Goal: Task Accomplishment & Management: Manage account settings

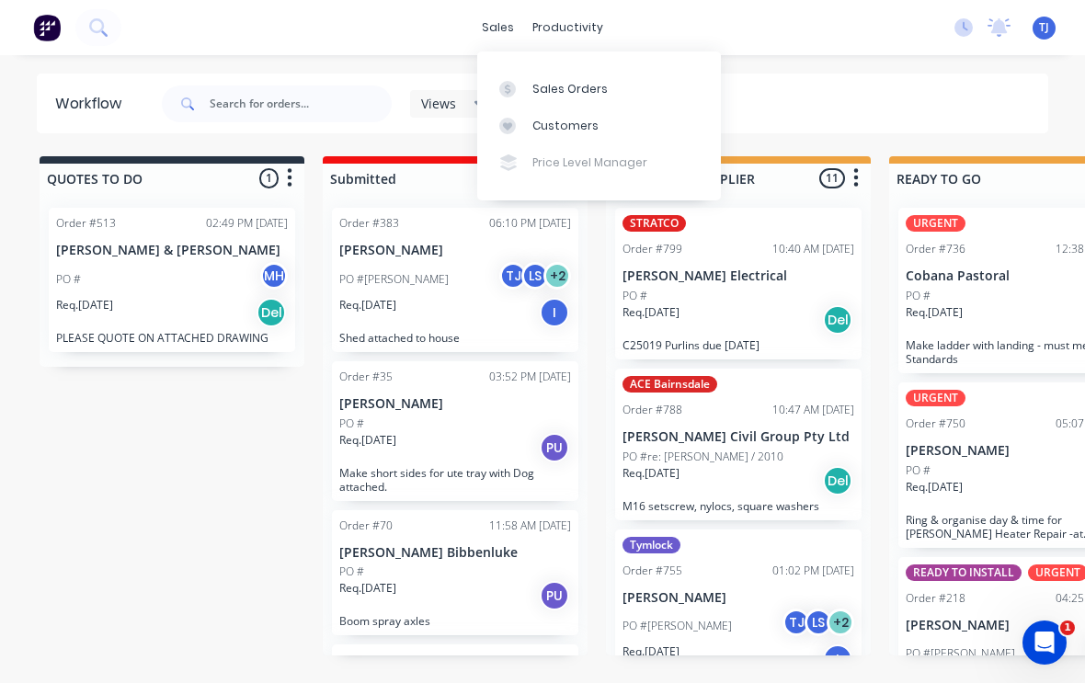
click at [598, 90] on div "Sales Orders" at bounding box center [569, 89] width 75 height 17
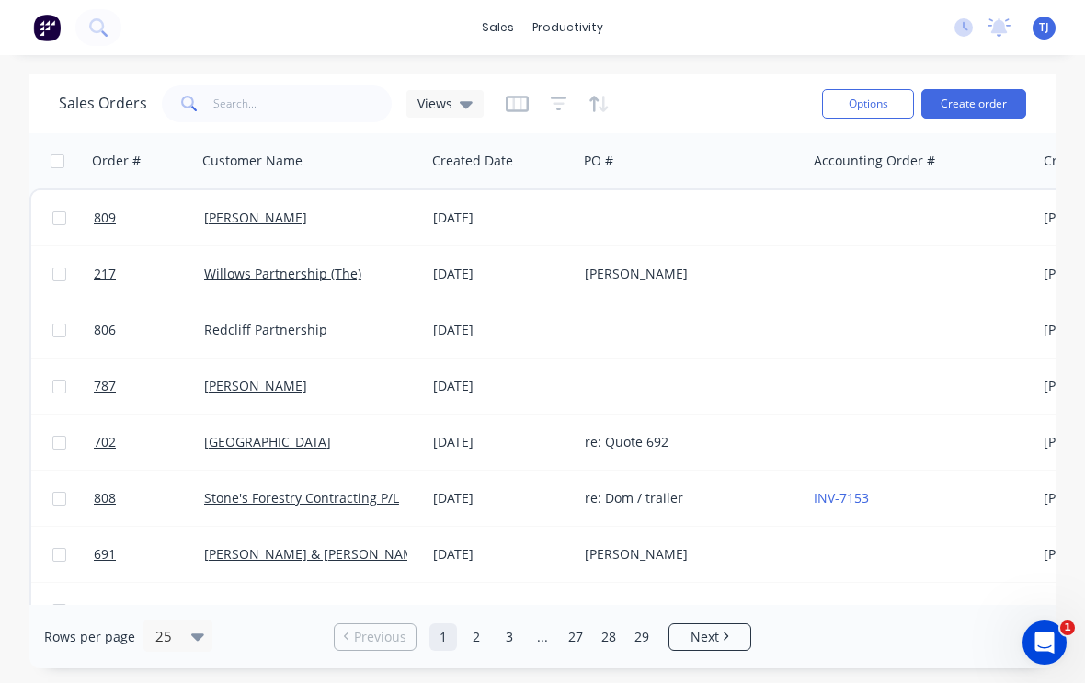
click at [986, 100] on button "Create order" at bounding box center [973, 103] width 105 height 29
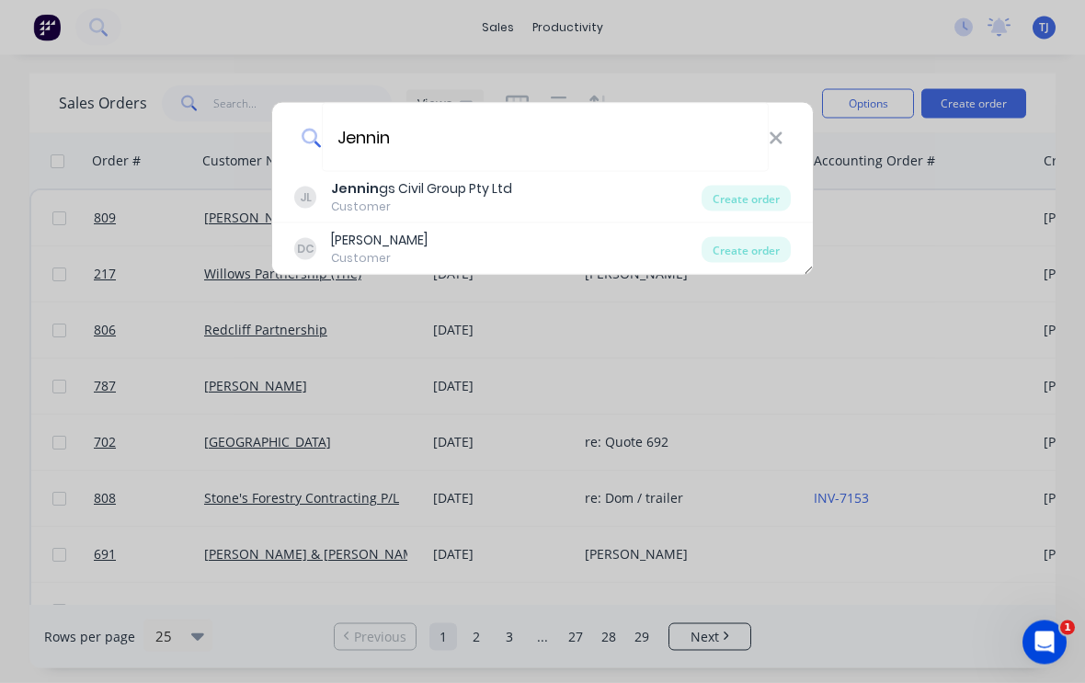
type input "Jennin"
click at [762, 196] on div "Create order" at bounding box center [746, 199] width 89 height 26
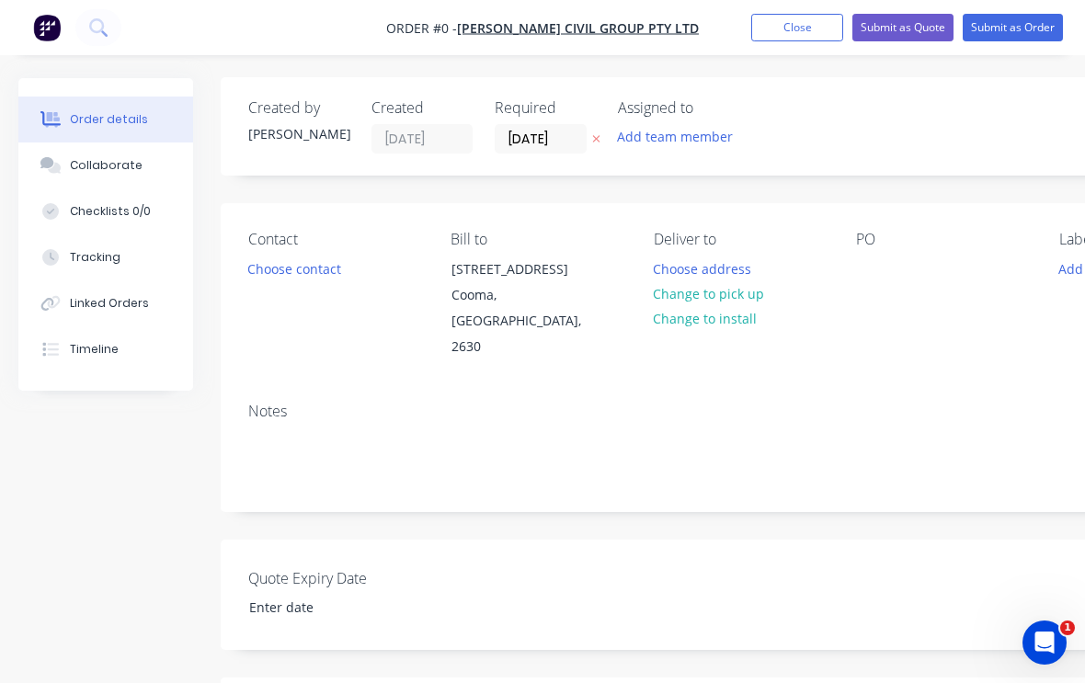
click at [748, 290] on button "Change to pick up" at bounding box center [709, 293] width 131 height 25
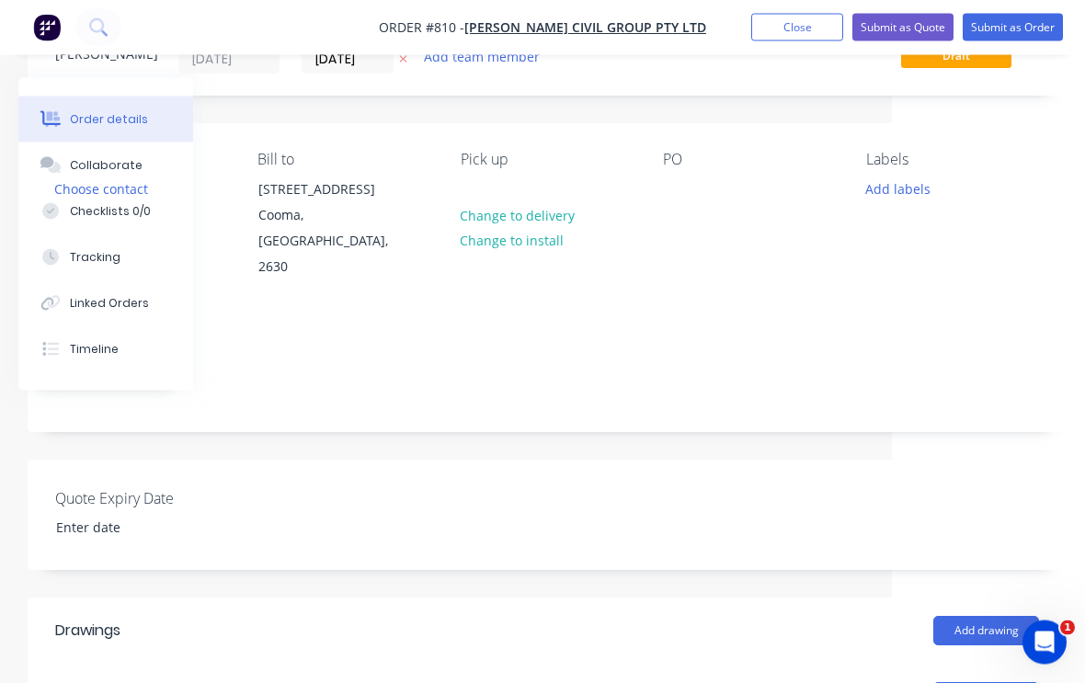
scroll to position [11, 193]
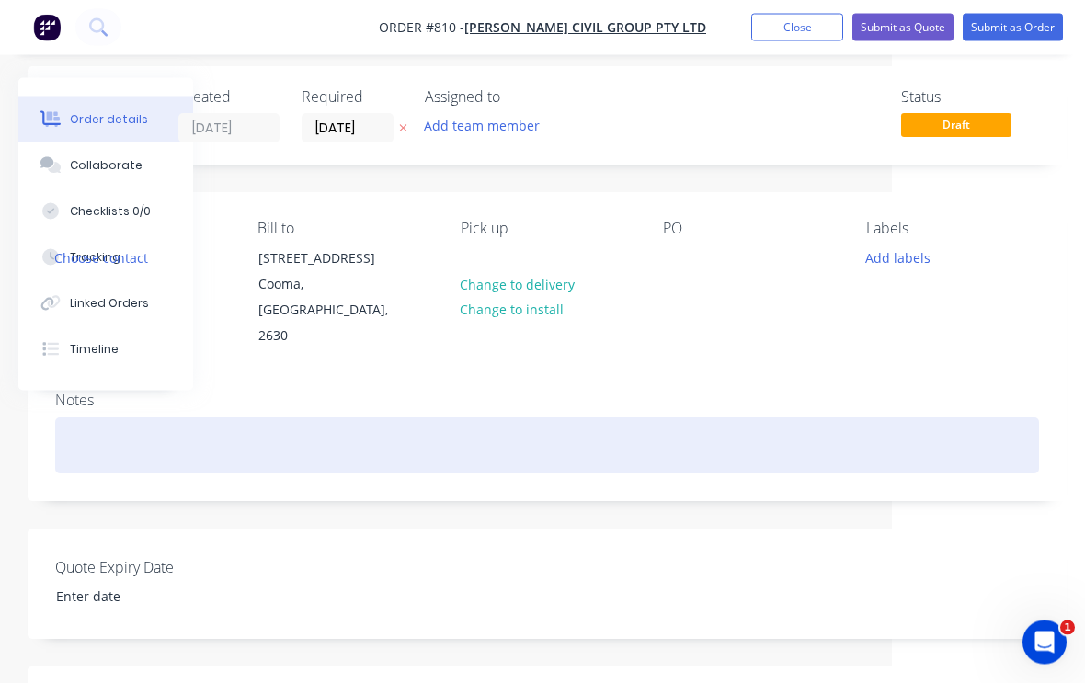
click at [135, 418] on div at bounding box center [547, 446] width 984 height 56
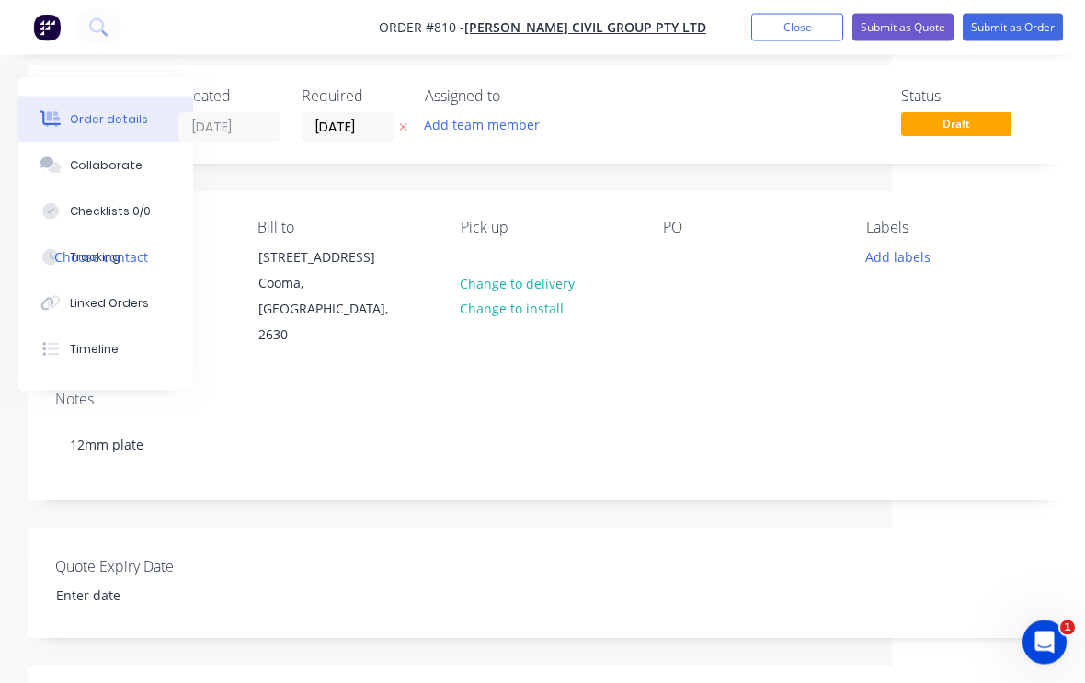
scroll to position [7, 193]
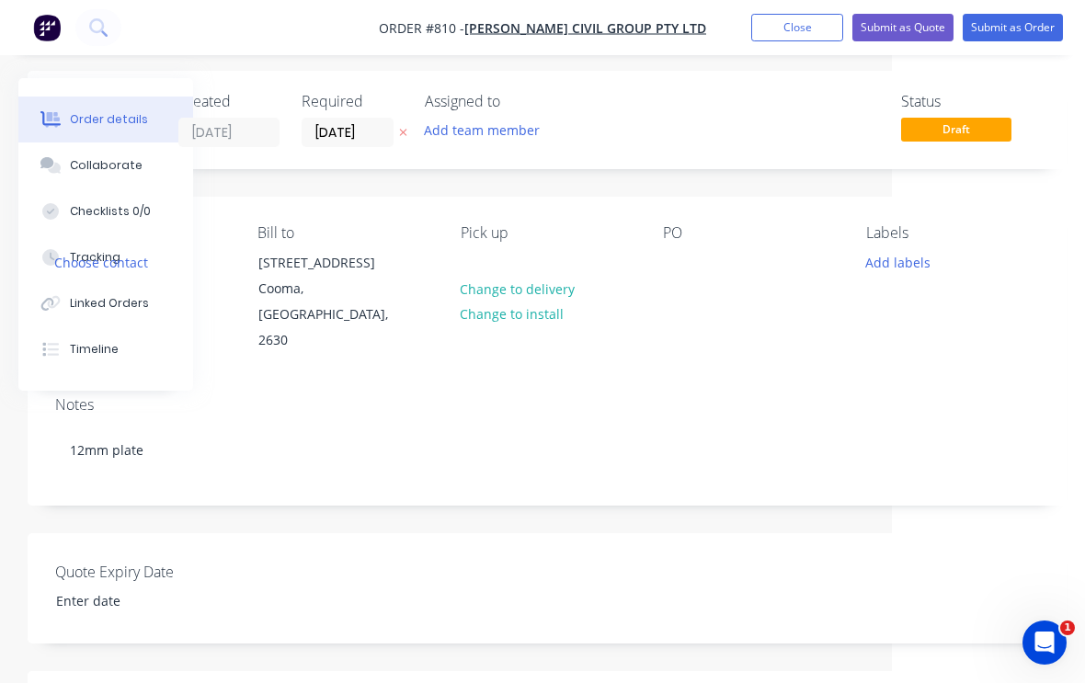
click at [680, 234] on div "PO" at bounding box center [749, 232] width 173 height 17
click at [670, 270] on div at bounding box center [677, 262] width 29 height 27
click at [915, 265] on button "Add labels" at bounding box center [897, 261] width 85 height 25
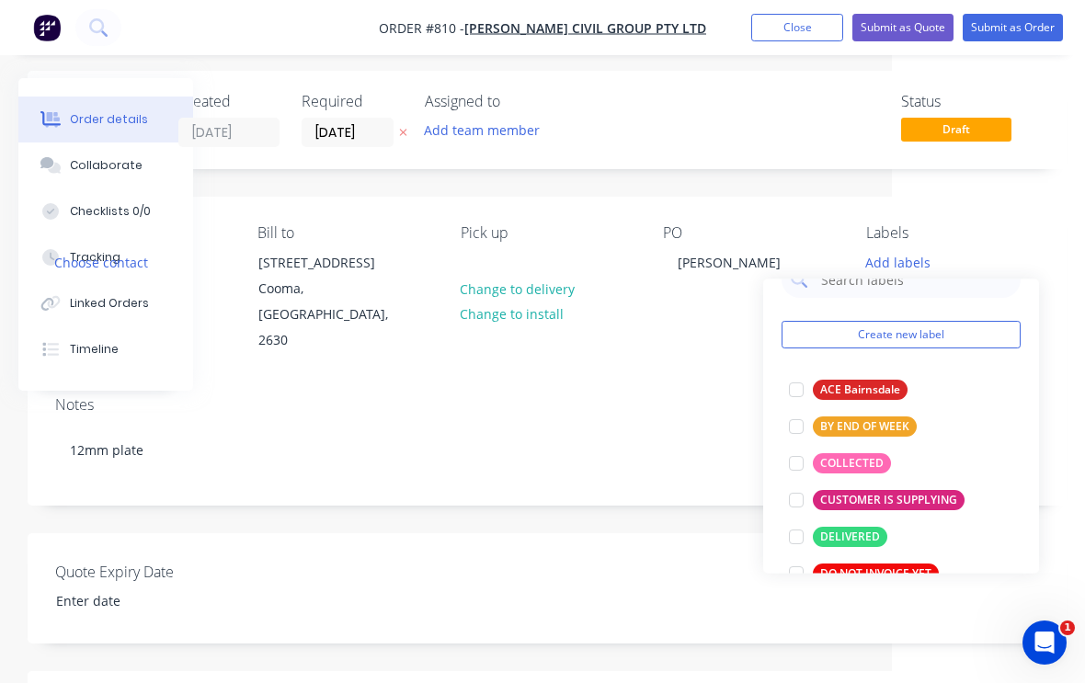
scroll to position [36, 0]
click at [803, 463] on div at bounding box center [796, 464] width 37 height 37
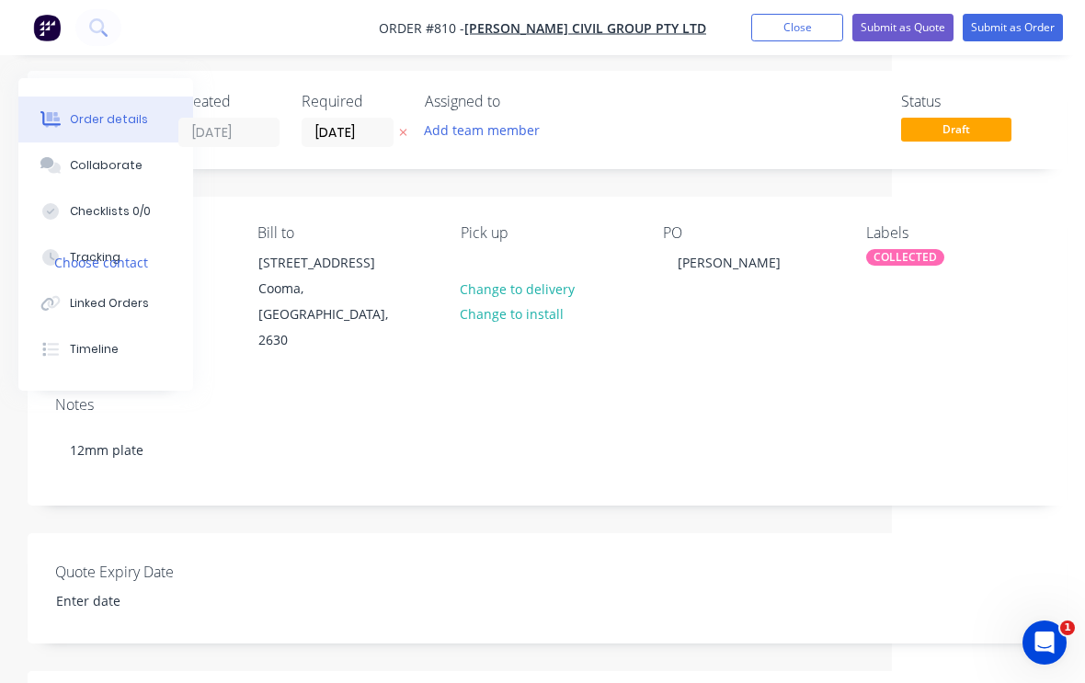
click at [720, 506] on div "Created by [PERSON_NAME] Created [DATE] Required [DATE] Assigned to Add team me…" at bounding box center [547, 618] width 1039 height 1094
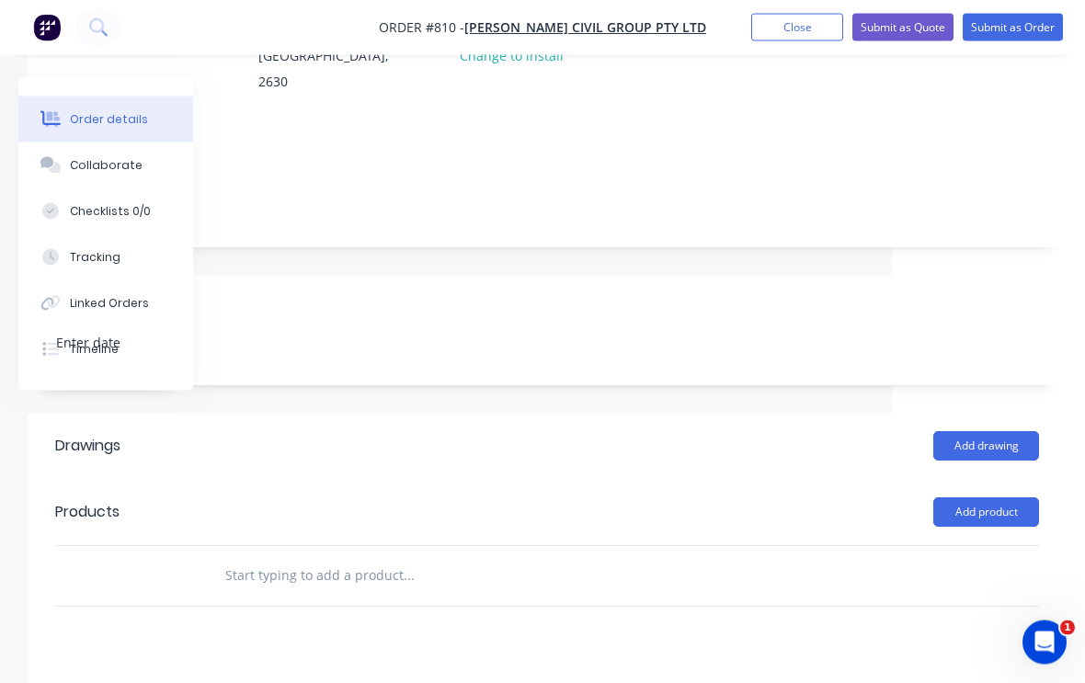
scroll to position [266, 193]
click at [993, 497] on button "Add product" at bounding box center [986, 511] width 106 height 29
click at [976, 545] on div "Product catalogue" at bounding box center [952, 558] width 142 height 27
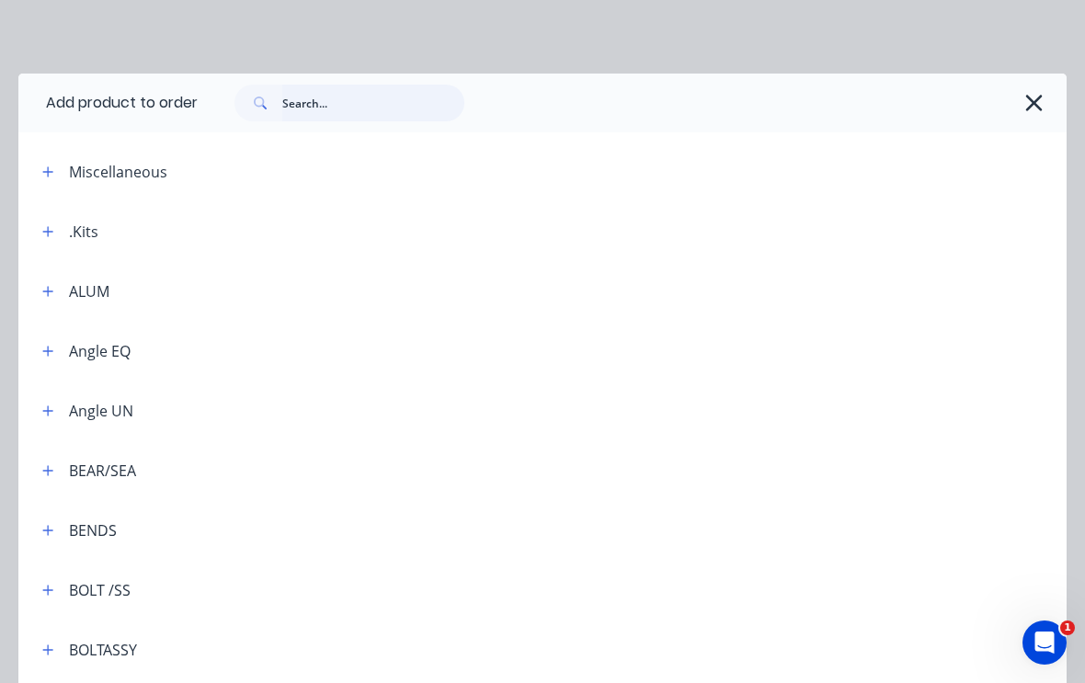
click at [343, 93] on input "text" at bounding box center [373, 103] width 182 height 37
type input "Plate"
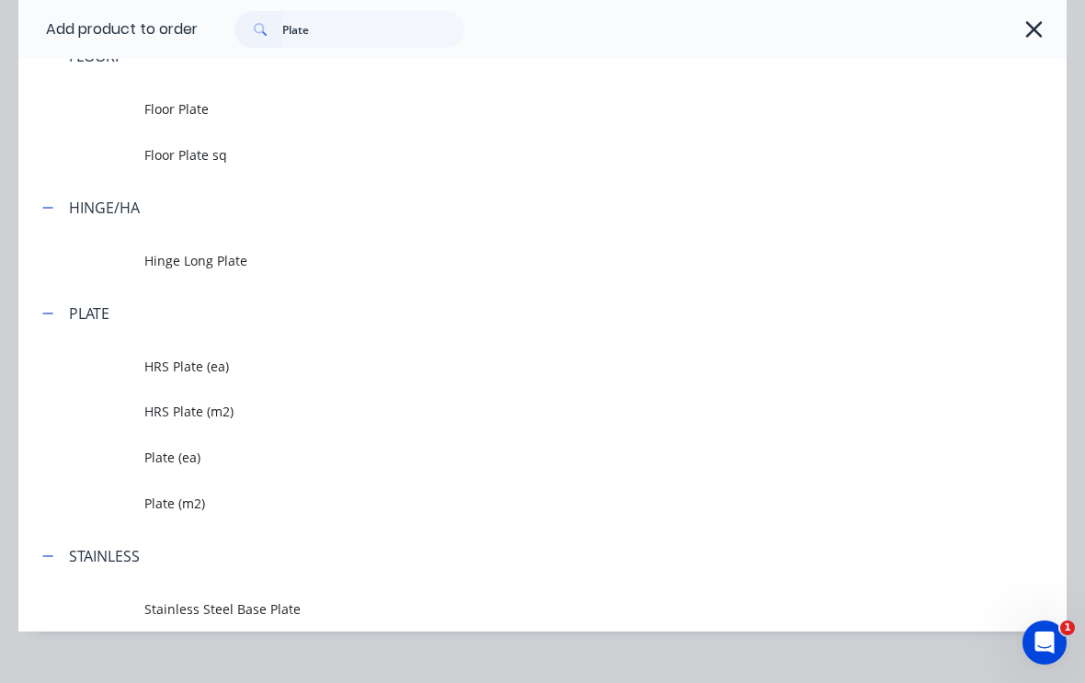
scroll to position [522, 0]
click at [178, 510] on span "Plate (m2)" at bounding box center [513, 504] width 738 height 19
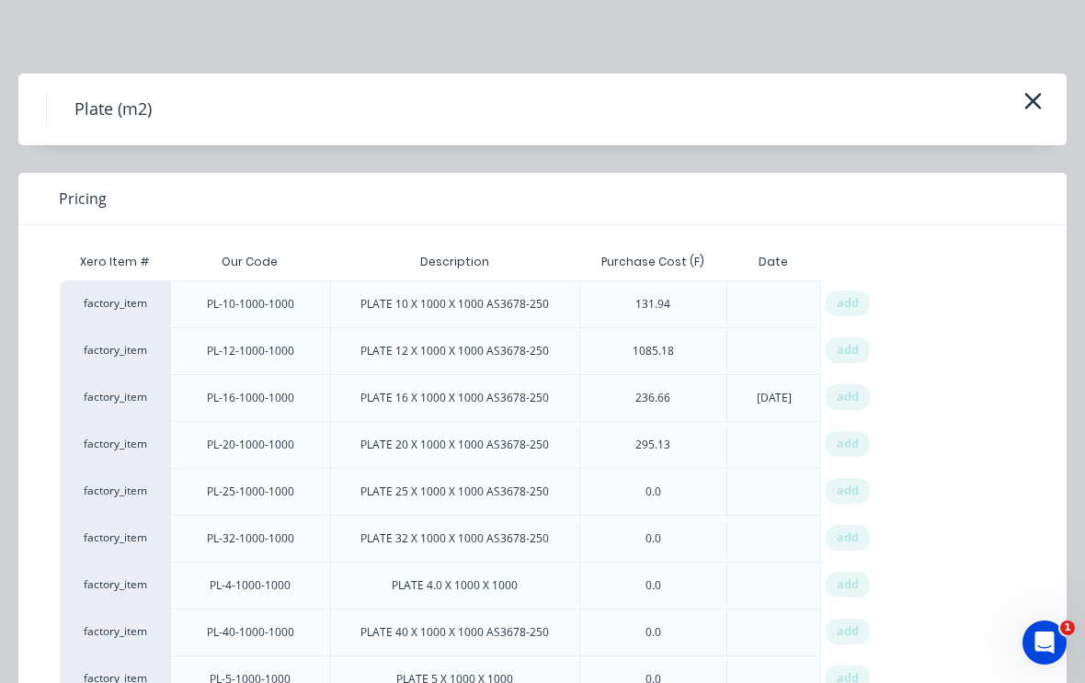
scroll to position [0, 0]
click at [1044, 89] on div "Plate (m2)" at bounding box center [542, 110] width 1048 height 72
click at [1043, 97] on button "button" at bounding box center [1033, 101] width 30 height 29
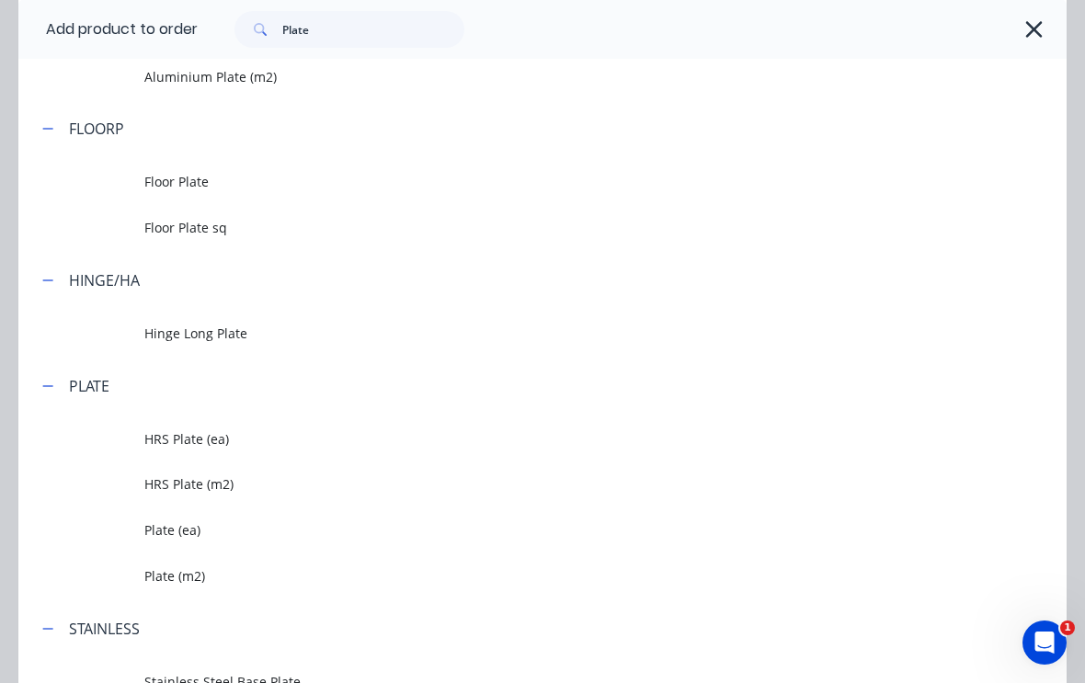
scroll to position [443, 0]
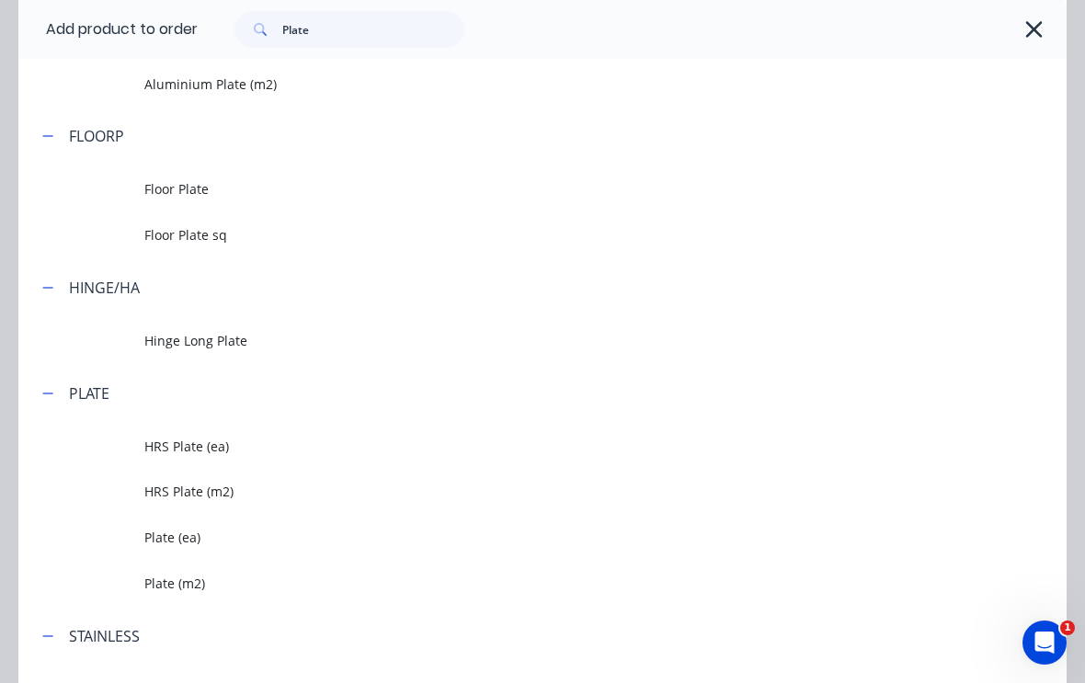
click at [1039, 27] on icon "button" at bounding box center [1033, 30] width 19 height 26
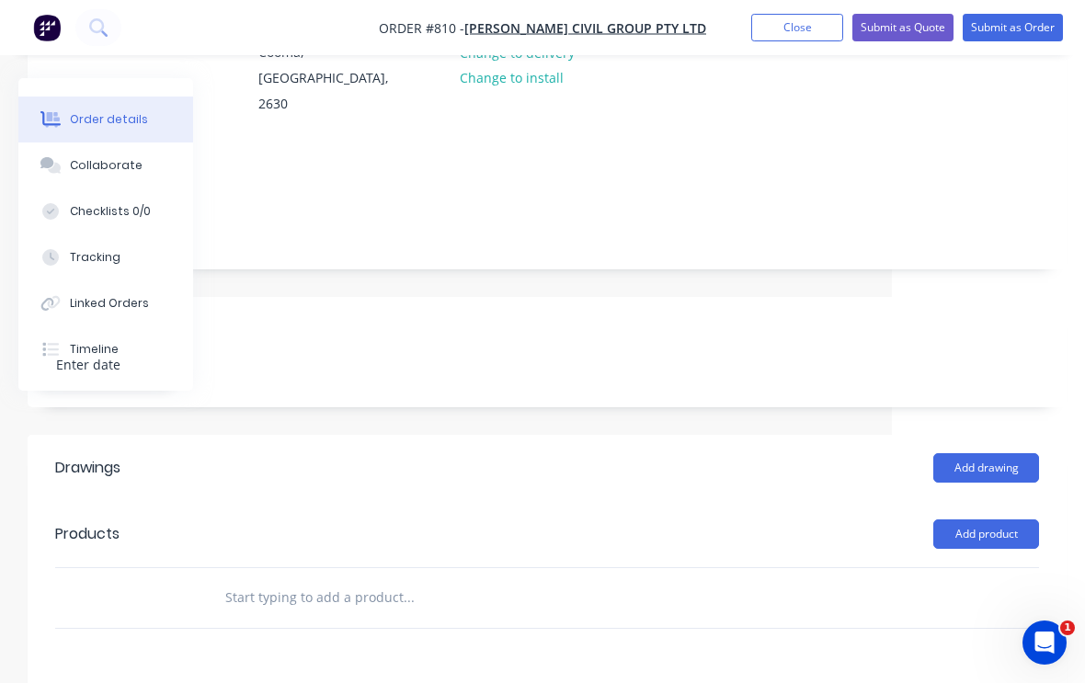
scroll to position [249, 193]
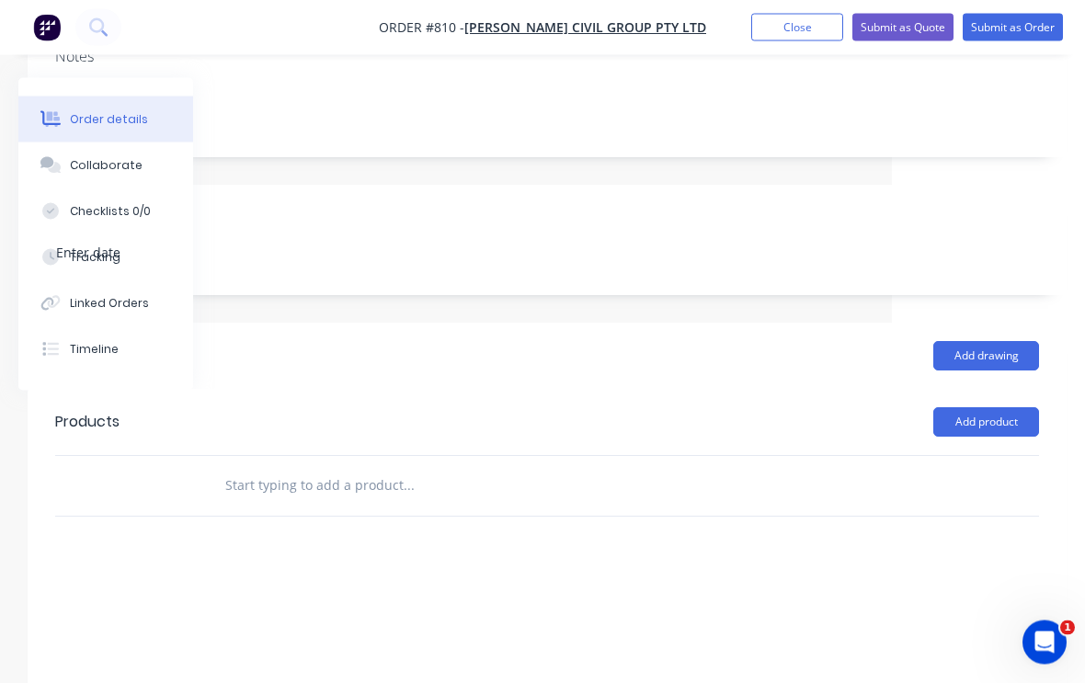
click at [987, 408] on button "Add product" at bounding box center [986, 422] width 106 height 29
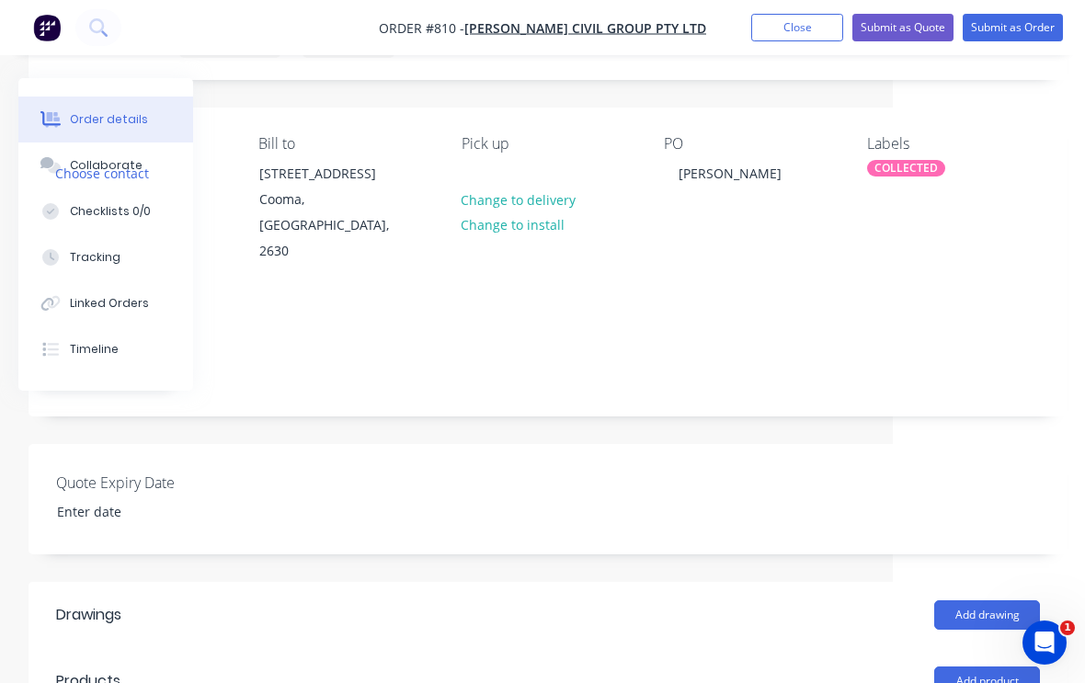
scroll to position [0, 193]
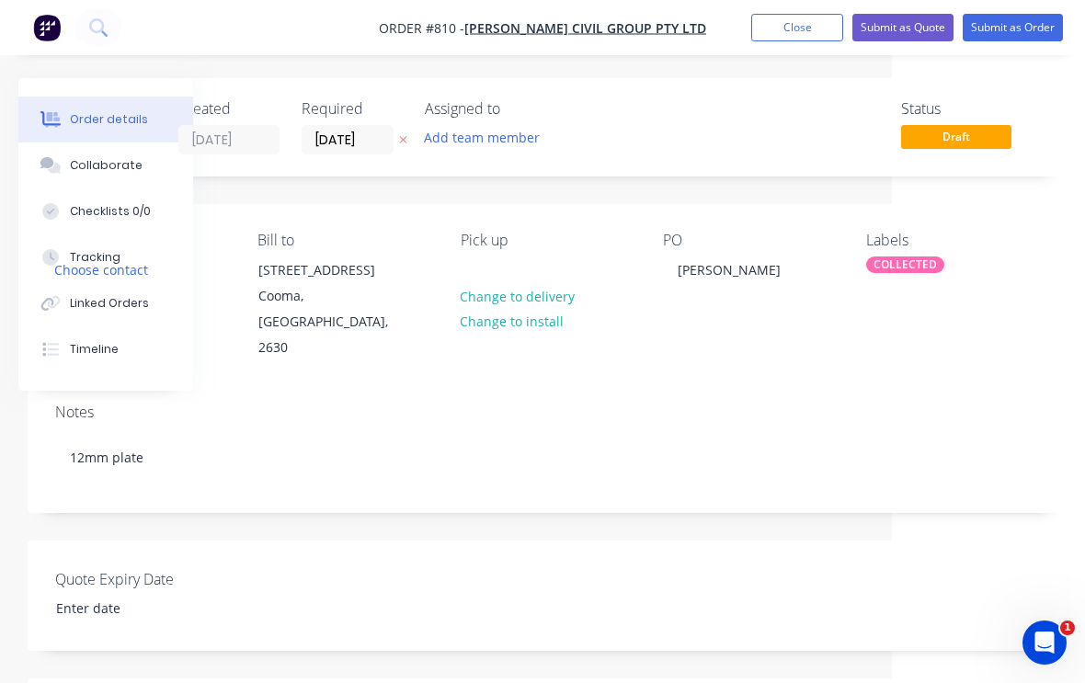
click at [796, 27] on button "Close" at bounding box center [797, 28] width 92 height 28
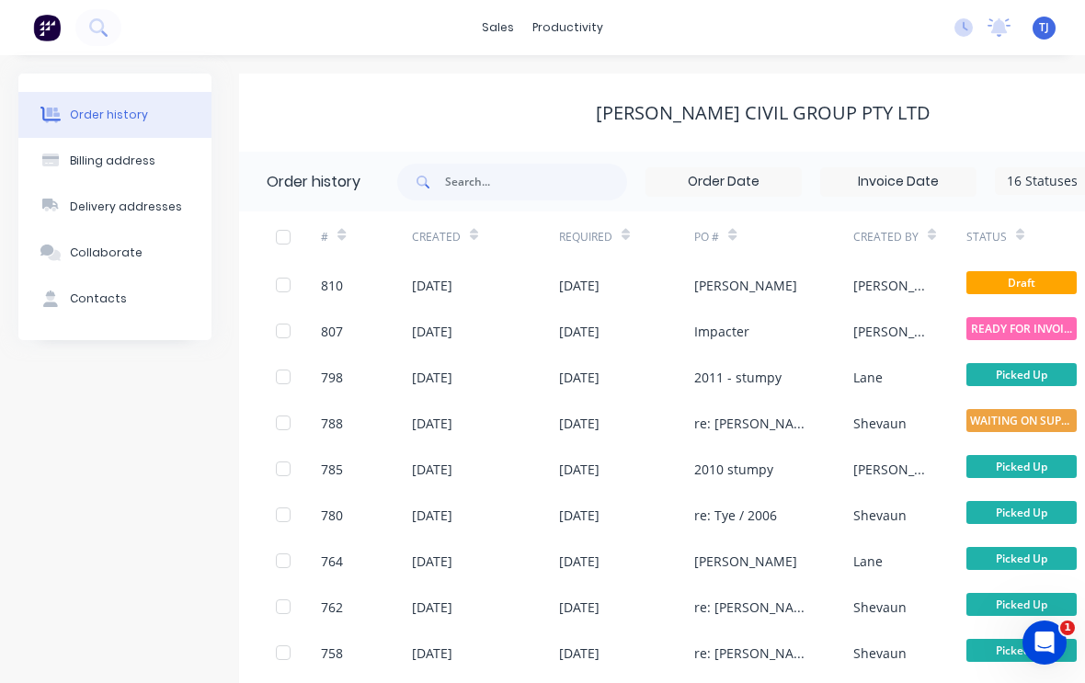
click at [517, 325] on div "[DATE]" at bounding box center [485, 331] width 147 height 46
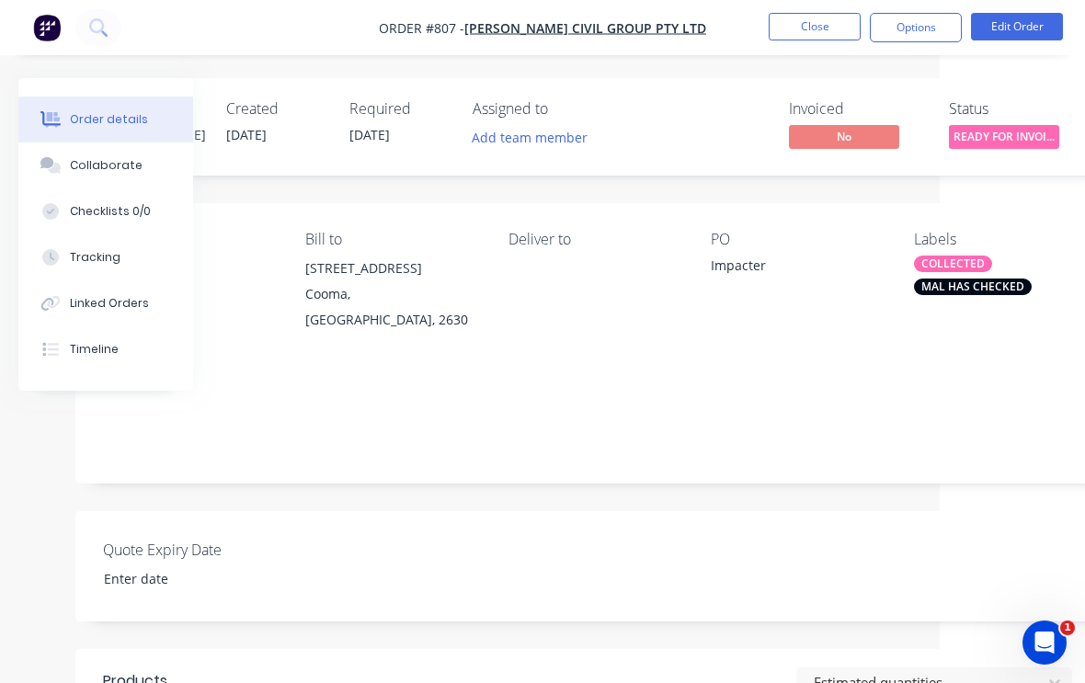
scroll to position [0, 143]
click at [1023, 24] on button "Edit Order" at bounding box center [1017, 27] width 92 height 28
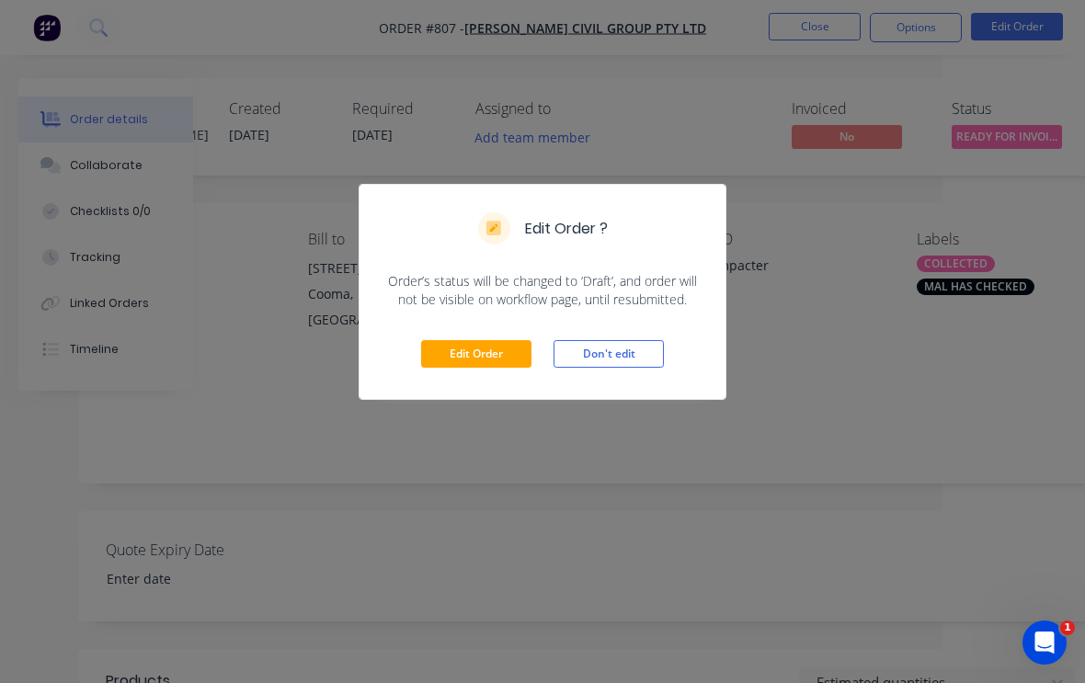
click at [484, 358] on button "Edit Order" at bounding box center [476, 354] width 110 height 28
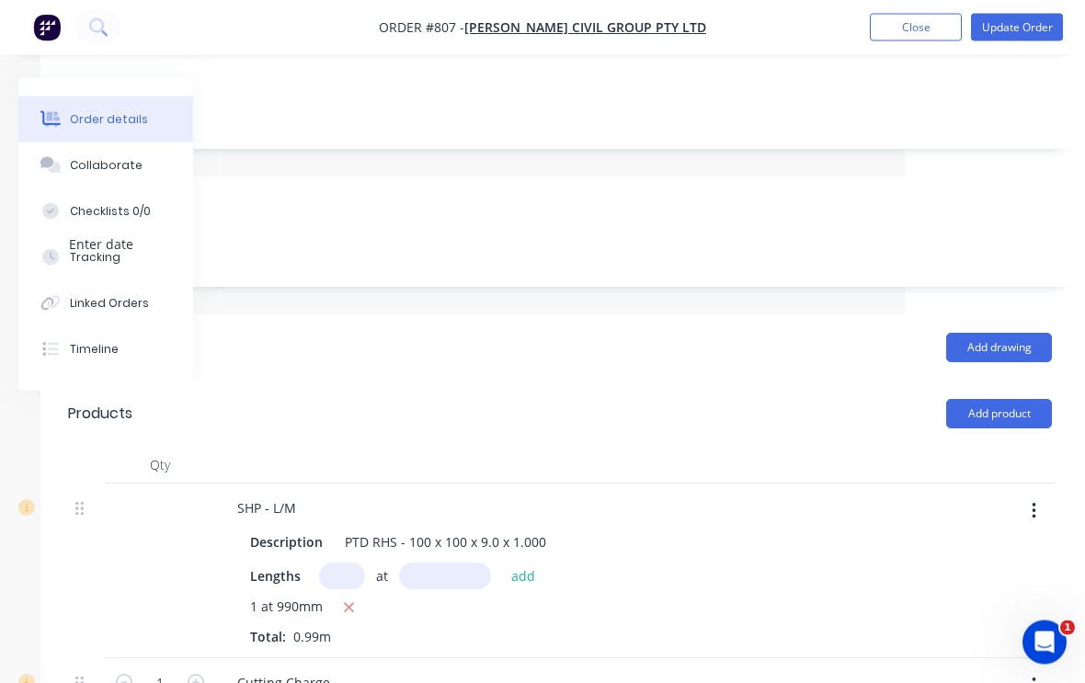
scroll to position [364, 180]
click at [1022, 399] on button "Add product" at bounding box center [999, 413] width 106 height 29
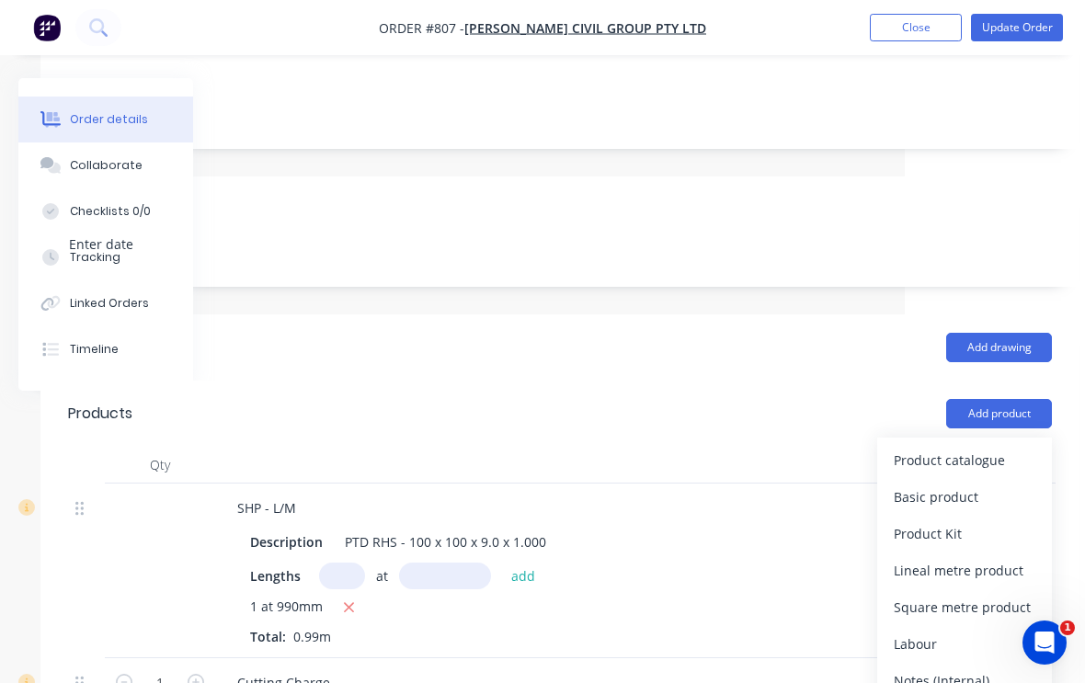
click at [984, 447] on div "Product catalogue" at bounding box center [965, 460] width 142 height 27
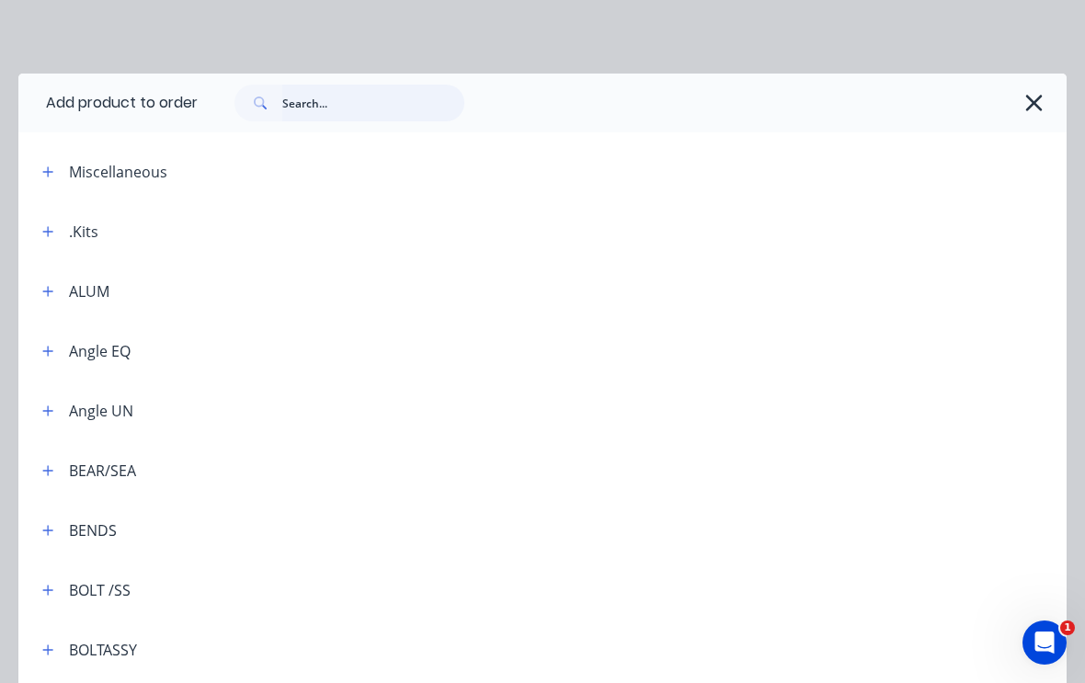
click at [350, 94] on input "text" at bounding box center [373, 103] width 182 height 37
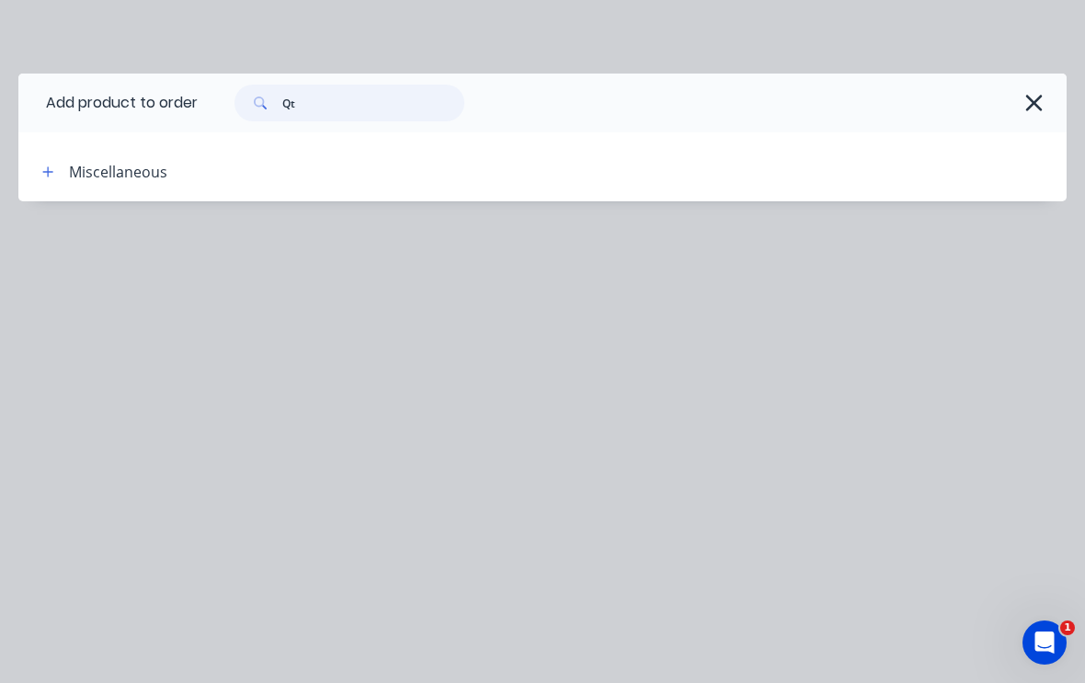
type input "Q"
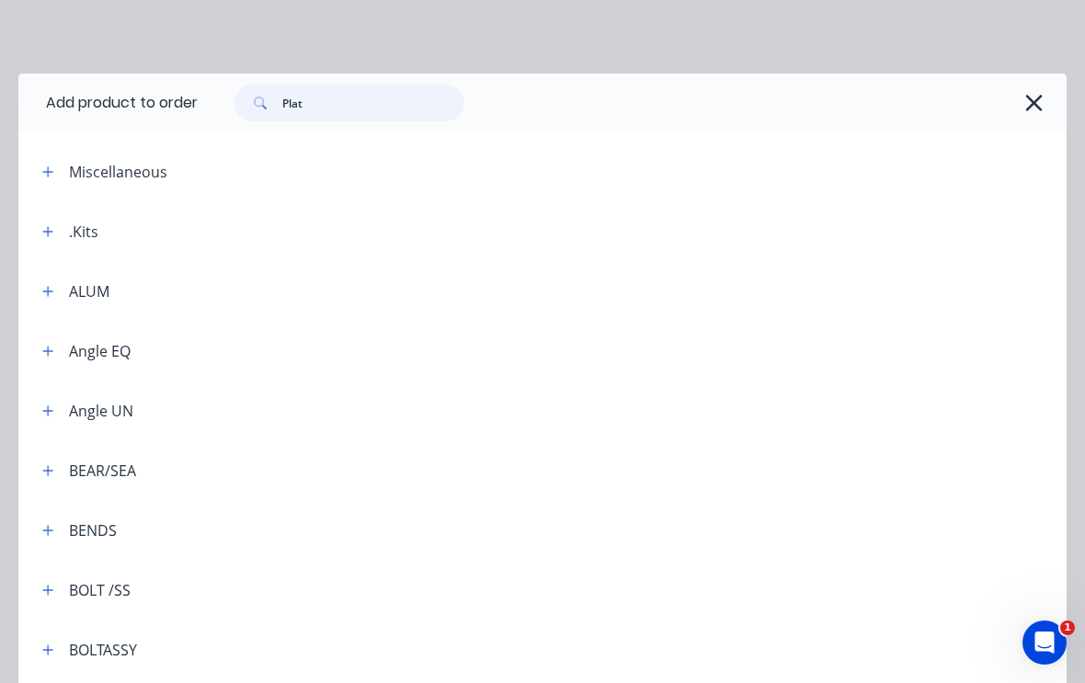
type input "Plate"
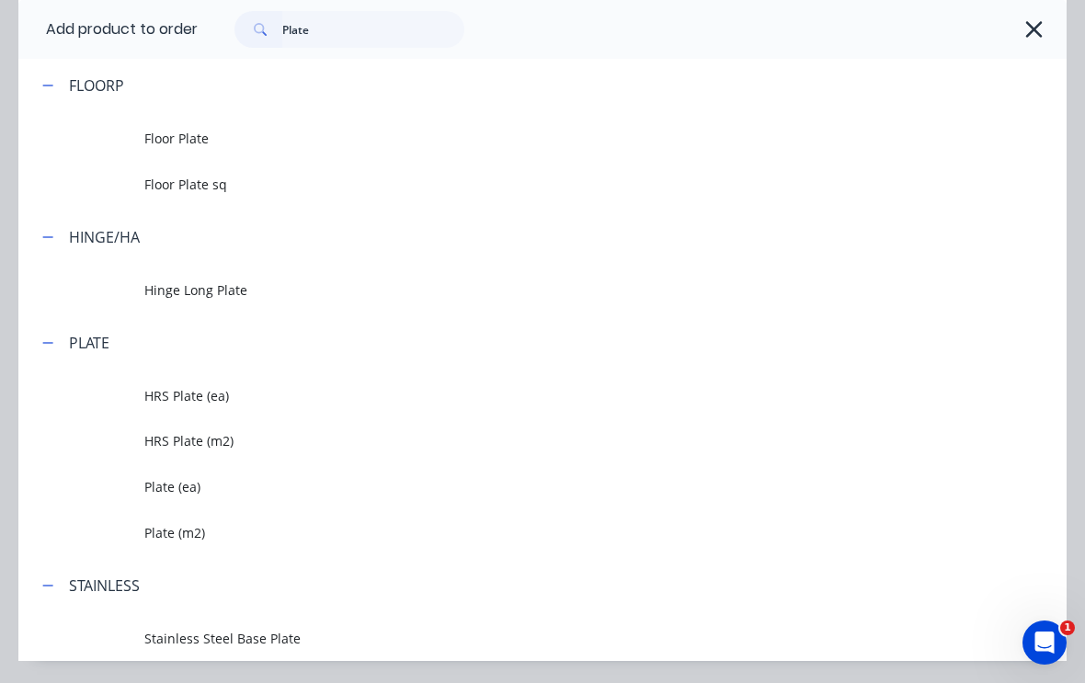
scroll to position [495, 0]
click at [171, 532] on span "Plate (m2)" at bounding box center [513, 531] width 738 height 19
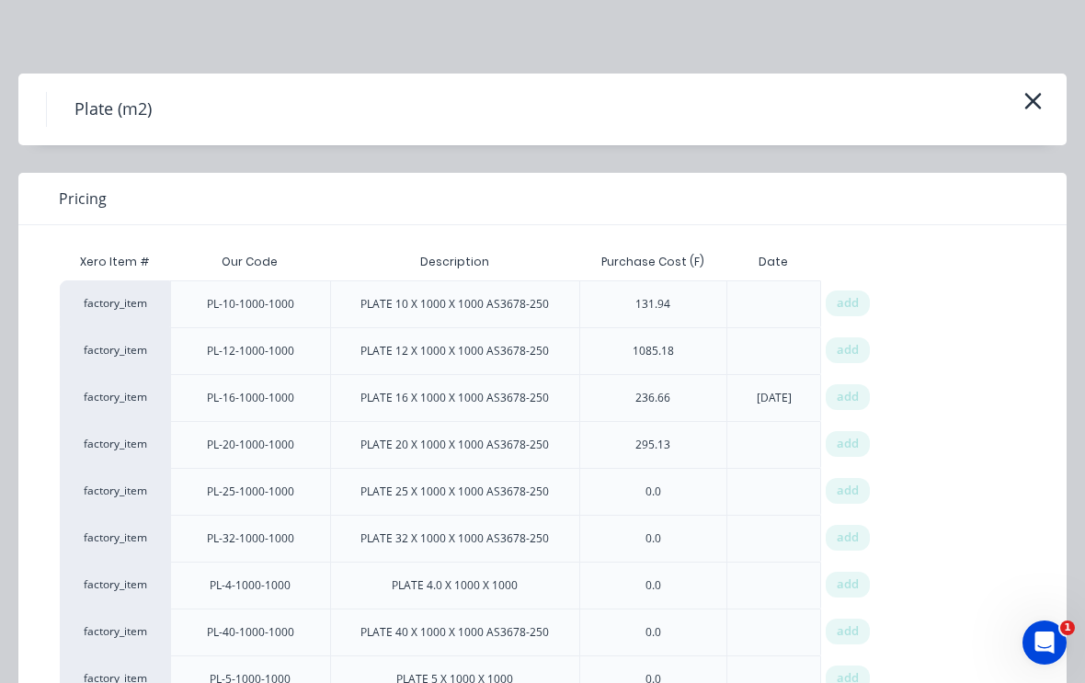
scroll to position [0, 0]
click at [1033, 101] on icon "button" at bounding box center [1033, 101] width 17 height 17
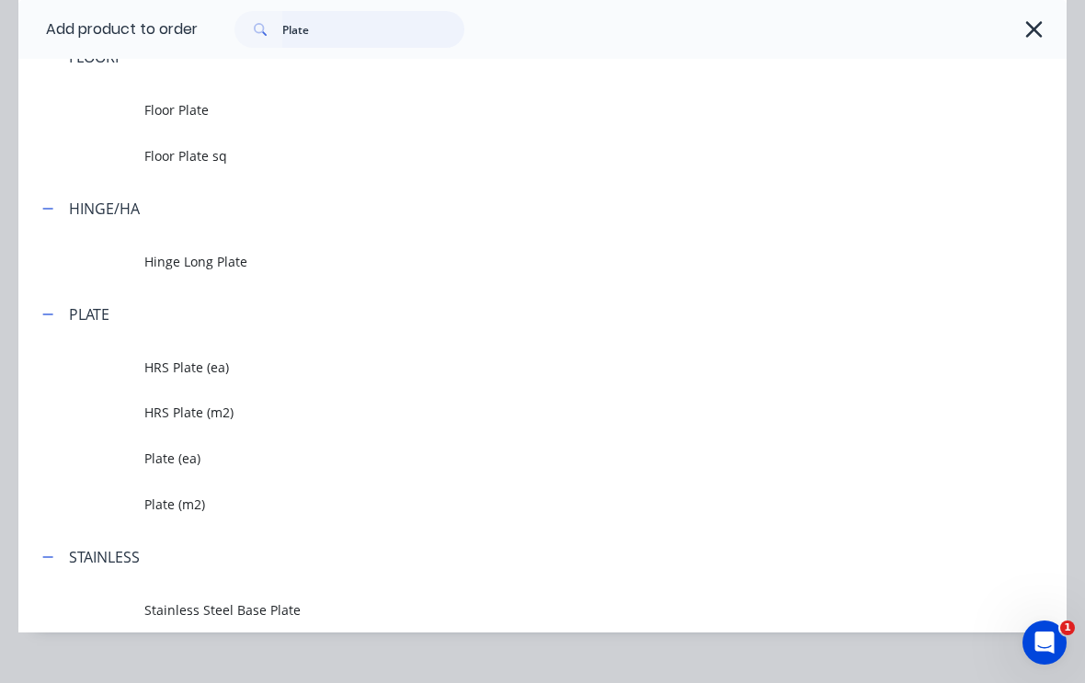
click at [359, 37] on input "Plate" at bounding box center [373, 29] width 182 height 37
click at [1049, 21] on div "Plate" at bounding box center [632, 29] width 869 height 59
click at [354, 17] on input "Plate" at bounding box center [373, 29] width 182 height 37
click at [348, 28] on input "Plate" at bounding box center [373, 29] width 182 height 37
type input "P"
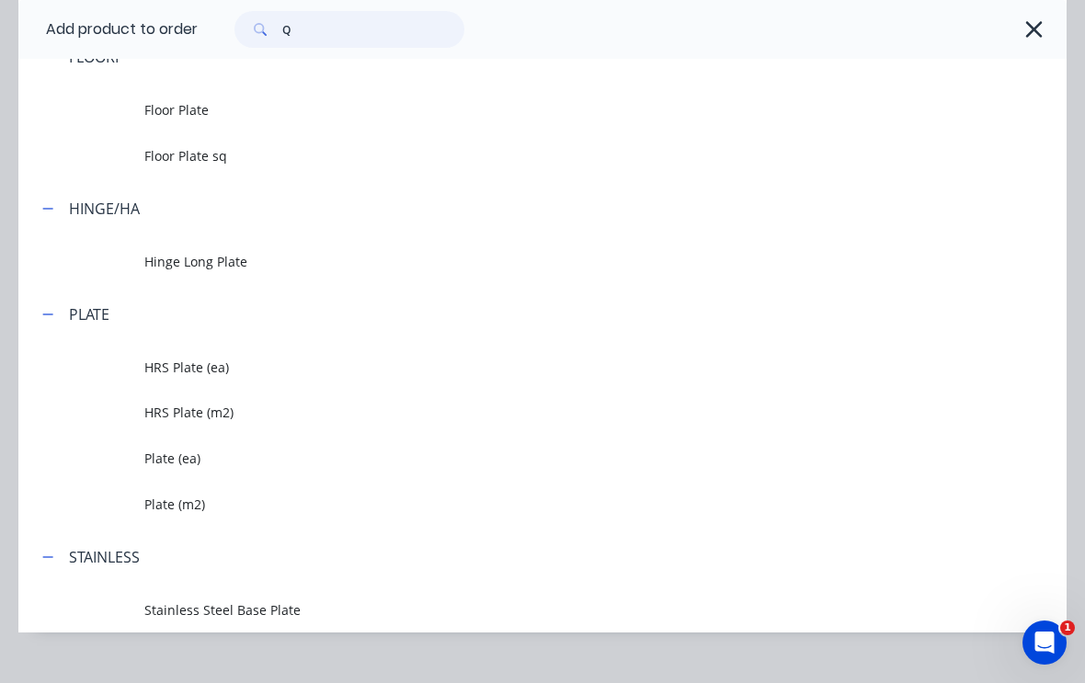
scroll to position [0, 0]
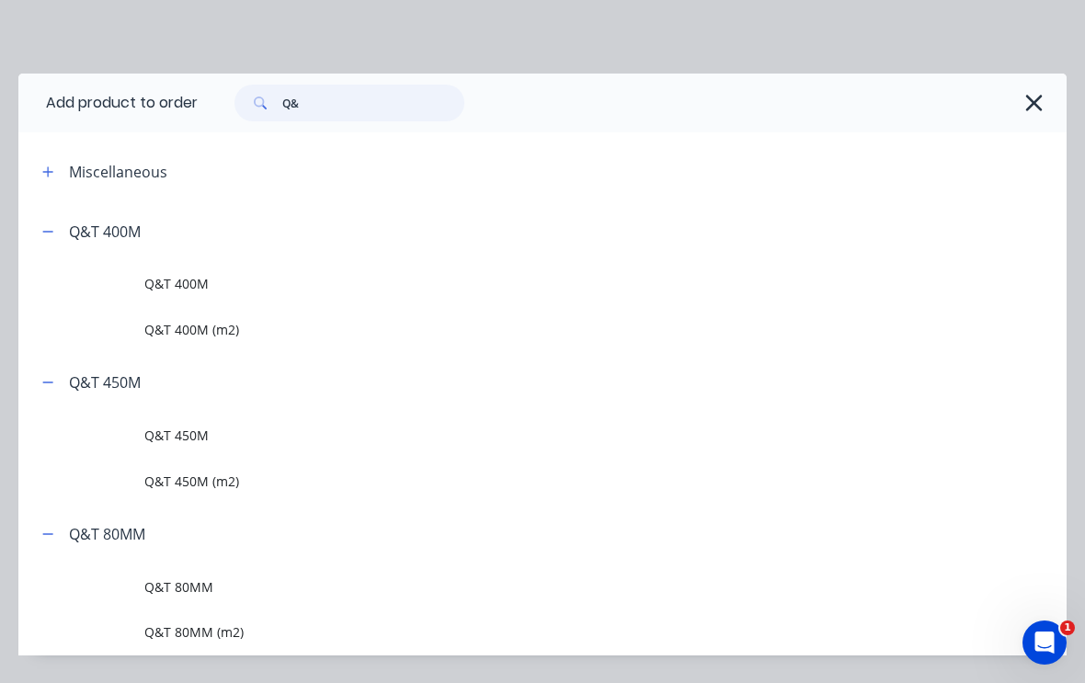
type input "Q&t"
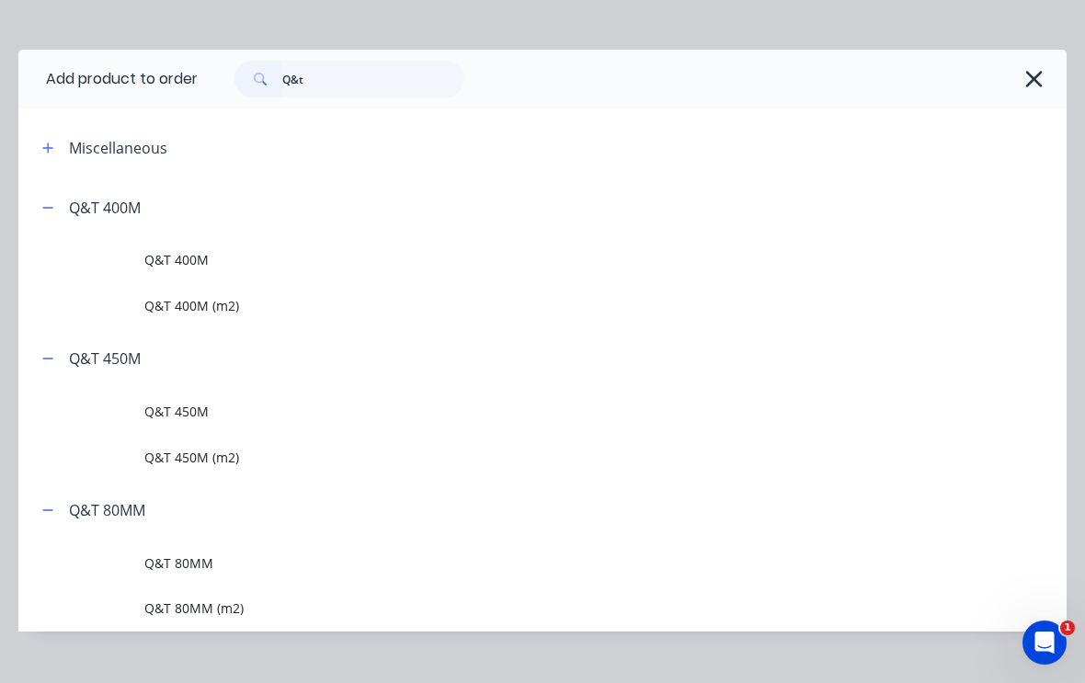
scroll to position [23, 0]
click at [188, 305] on span "Q&T 400M (m2)" at bounding box center [513, 306] width 738 height 19
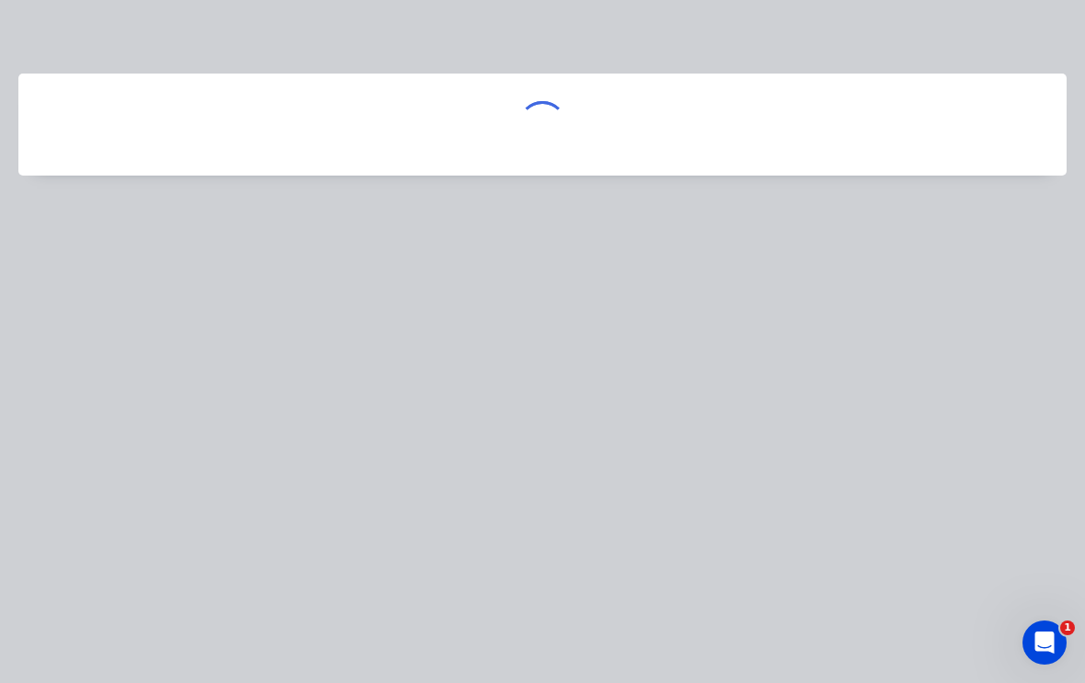
scroll to position [0, 0]
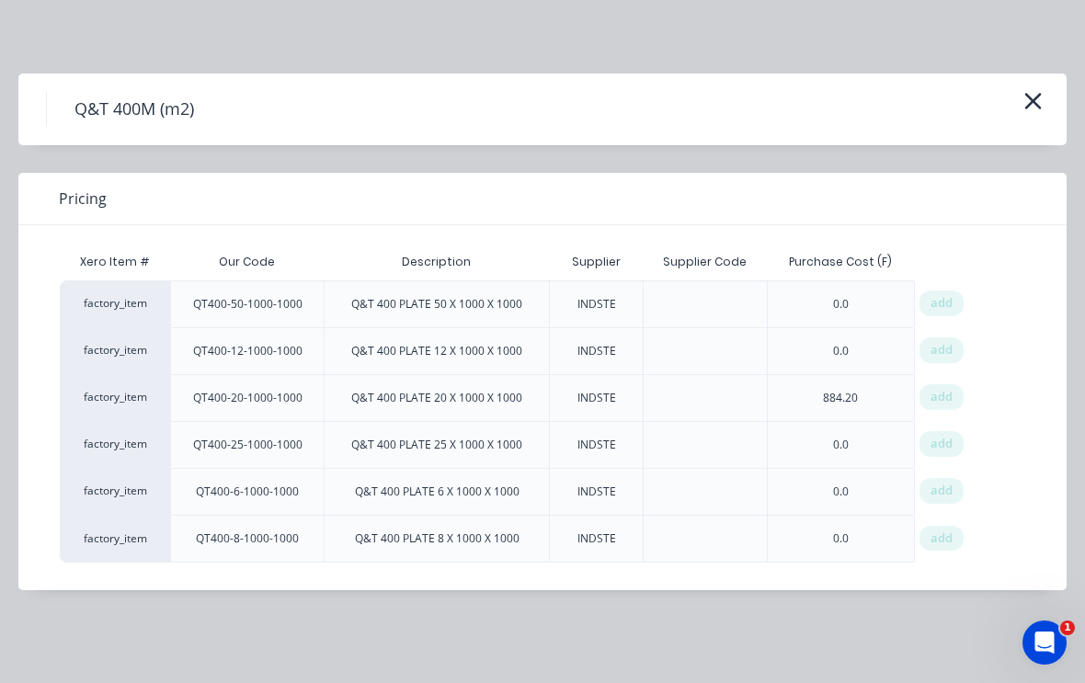
click at [941, 353] on span "add" at bounding box center [942, 350] width 22 height 18
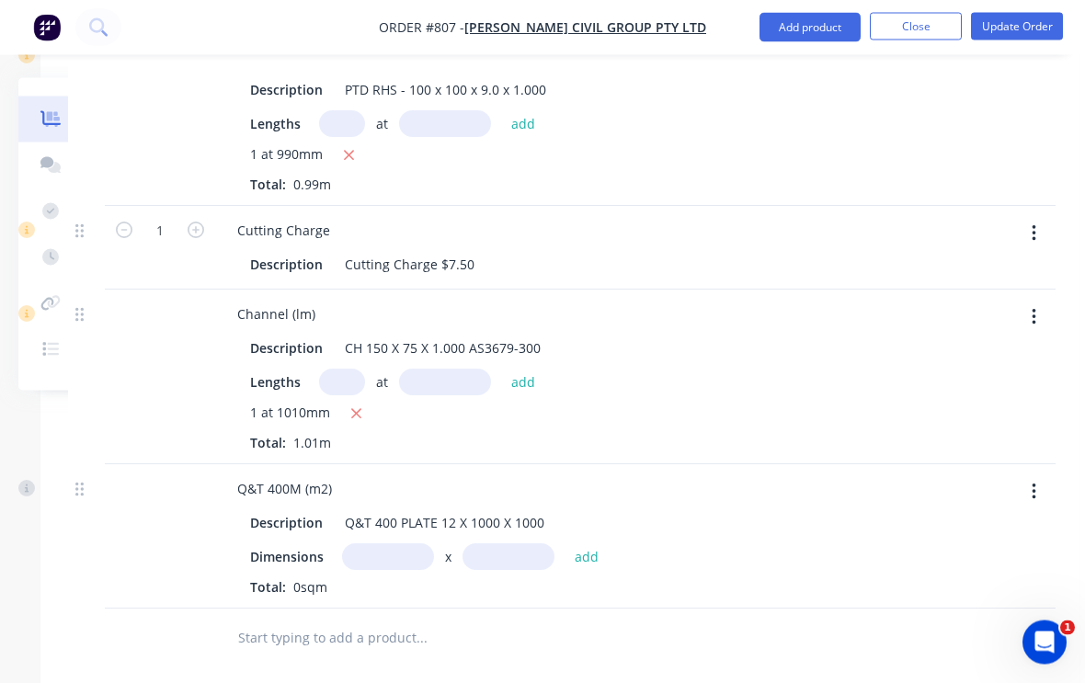
scroll to position [818, 180]
click at [383, 542] on input "text" at bounding box center [388, 555] width 92 height 27
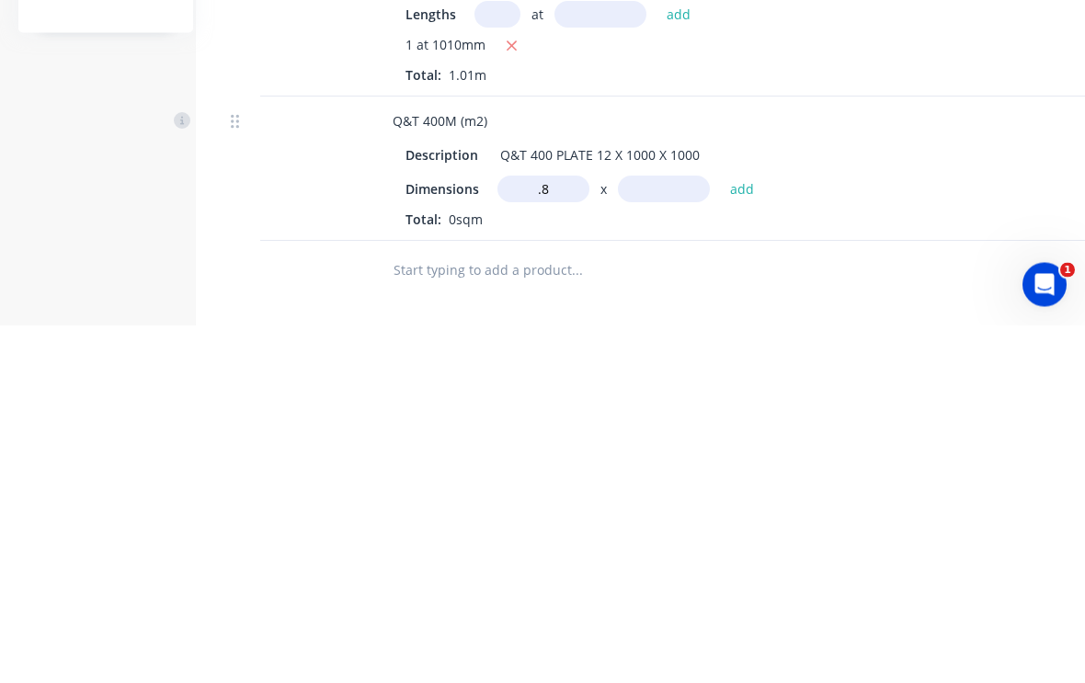
click at [680, 534] on input "text" at bounding box center [664, 547] width 92 height 27
type input "0.8m"
type input ".3"
click at [745, 534] on button "add" at bounding box center [742, 546] width 43 height 25
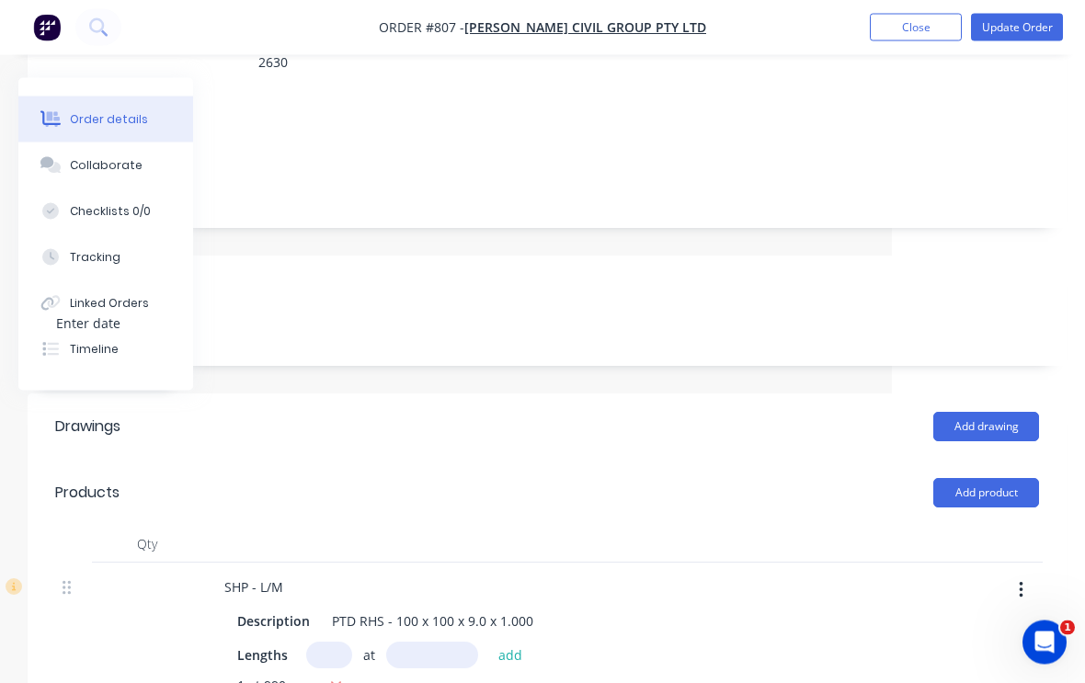
scroll to position [286, 193]
click at [1002, 477] on button "Add product" at bounding box center [986, 491] width 106 height 29
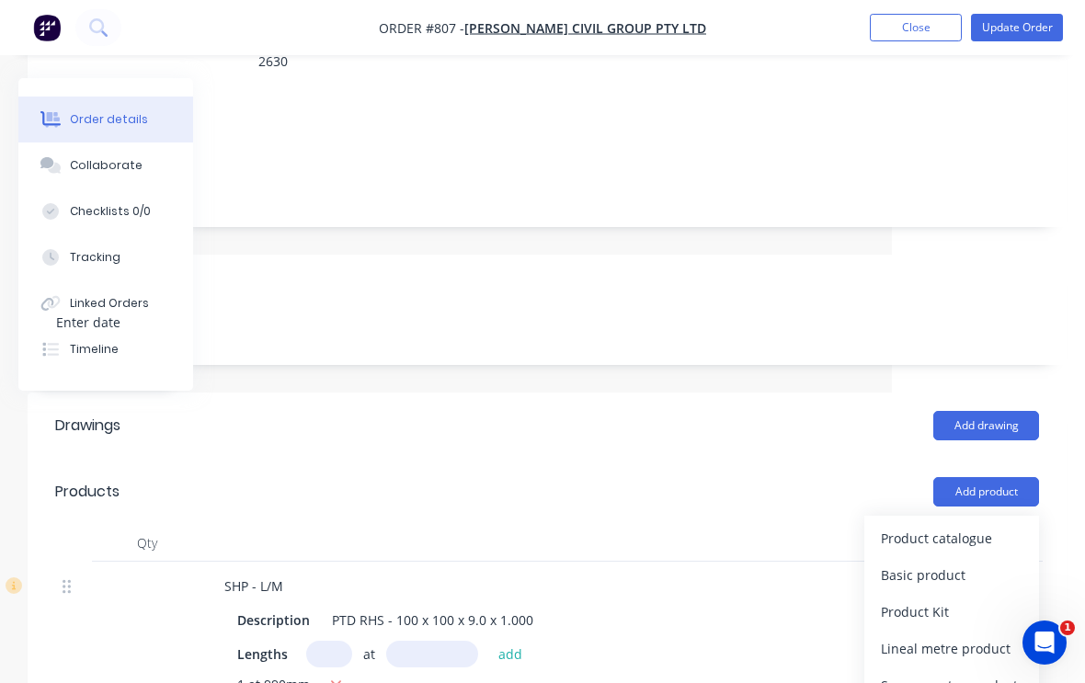
click at [965, 525] on div "Product catalogue" at bounding box center [952, 538] width 142 height 27
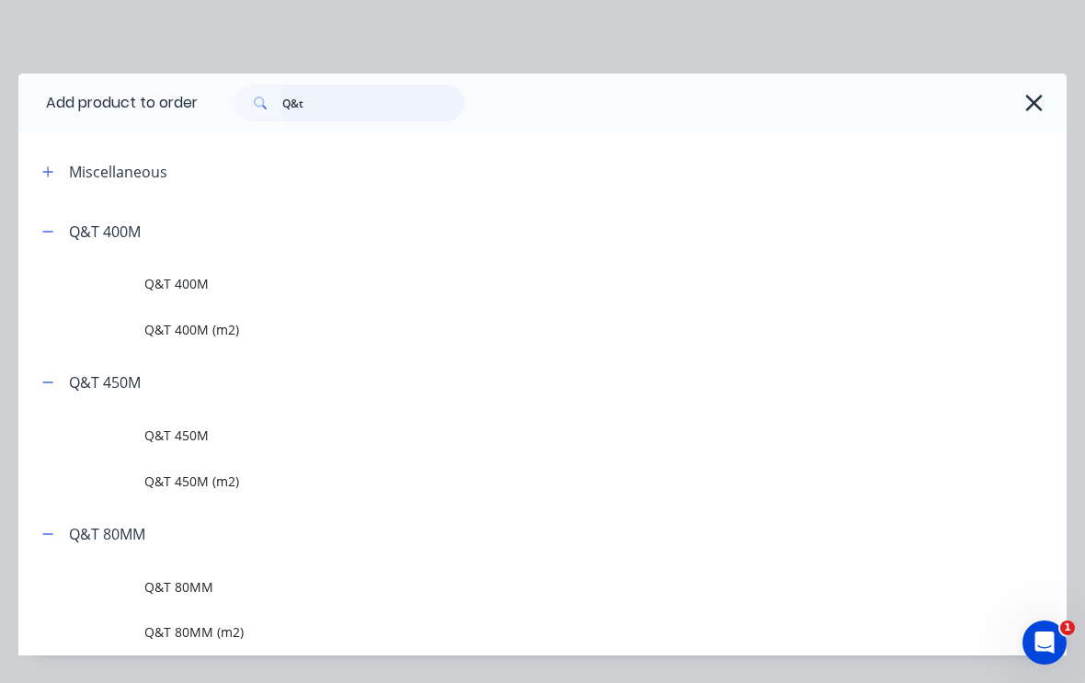
click at [342, 107] on input "Q&t" at bounding box center [373, 103] width 182 height 37
type input "Q"
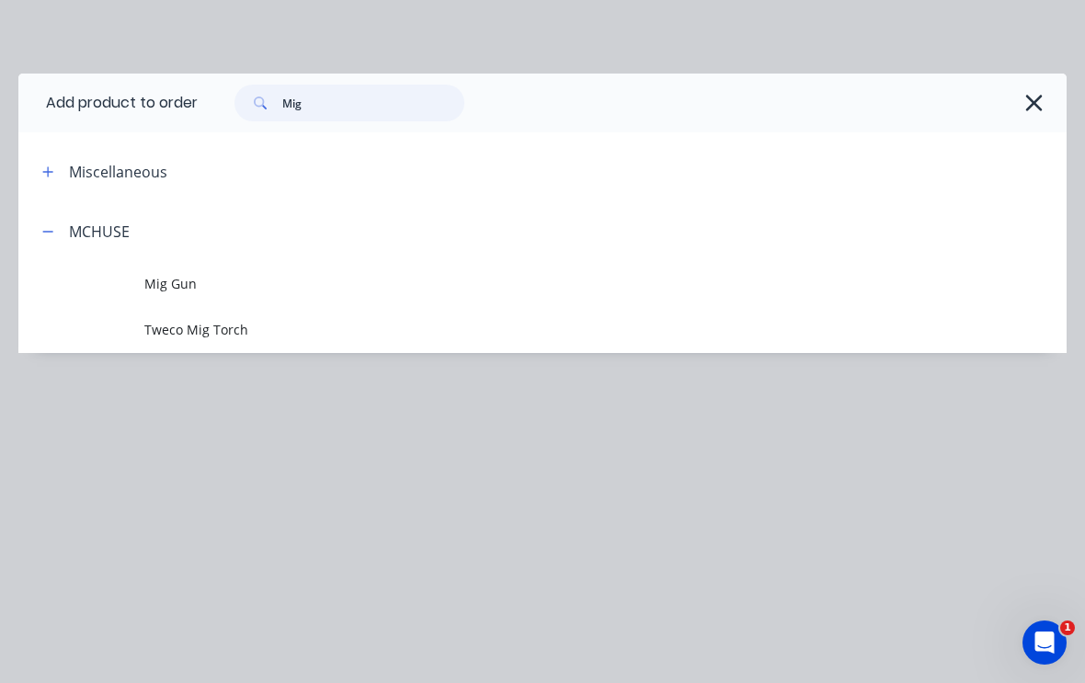
click at [338, 114] on input "Mig" at bounding box center [373, 103] width 182 height 37
type input "M"
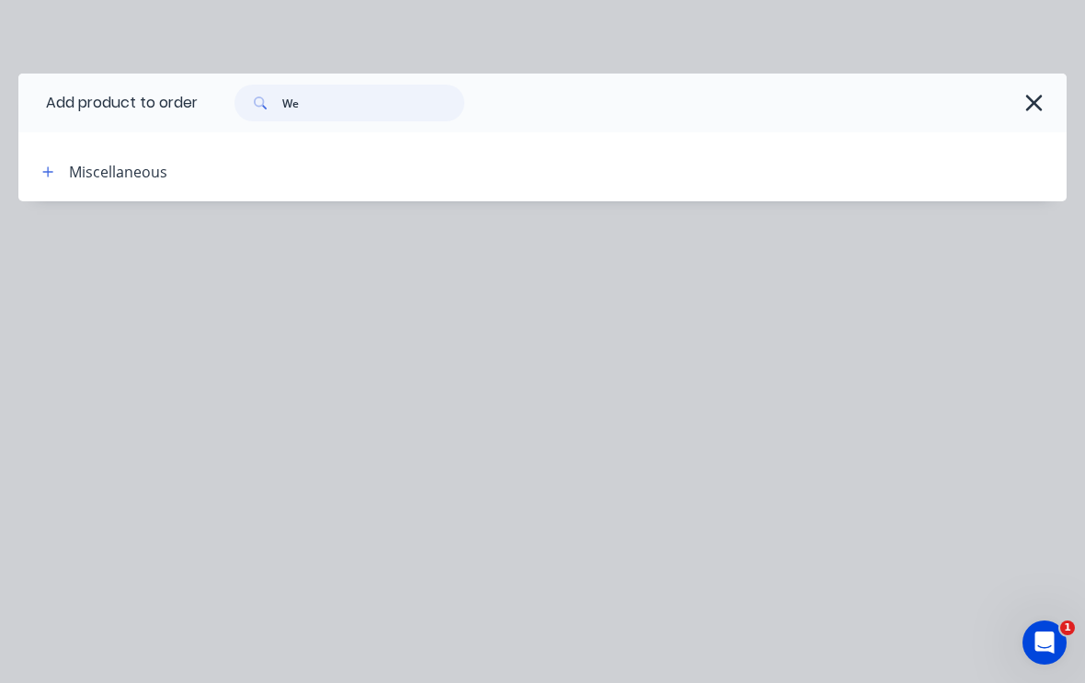
type input "W"
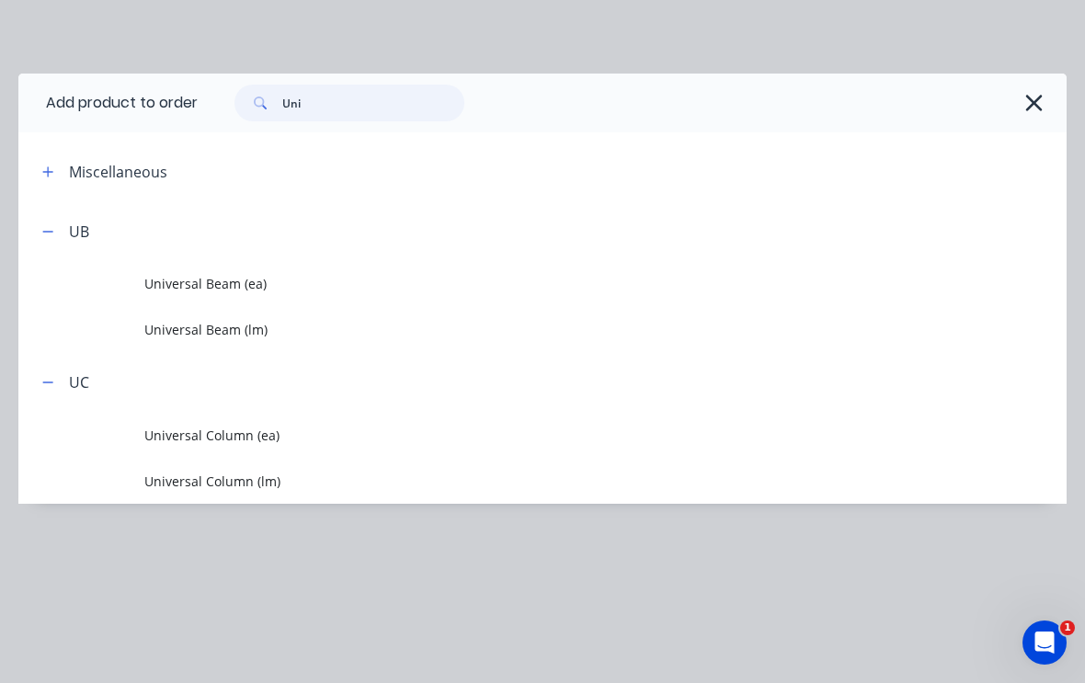
click at [344, 101] on input "Uni" at bounding box center [373, 103] width 182 height 37
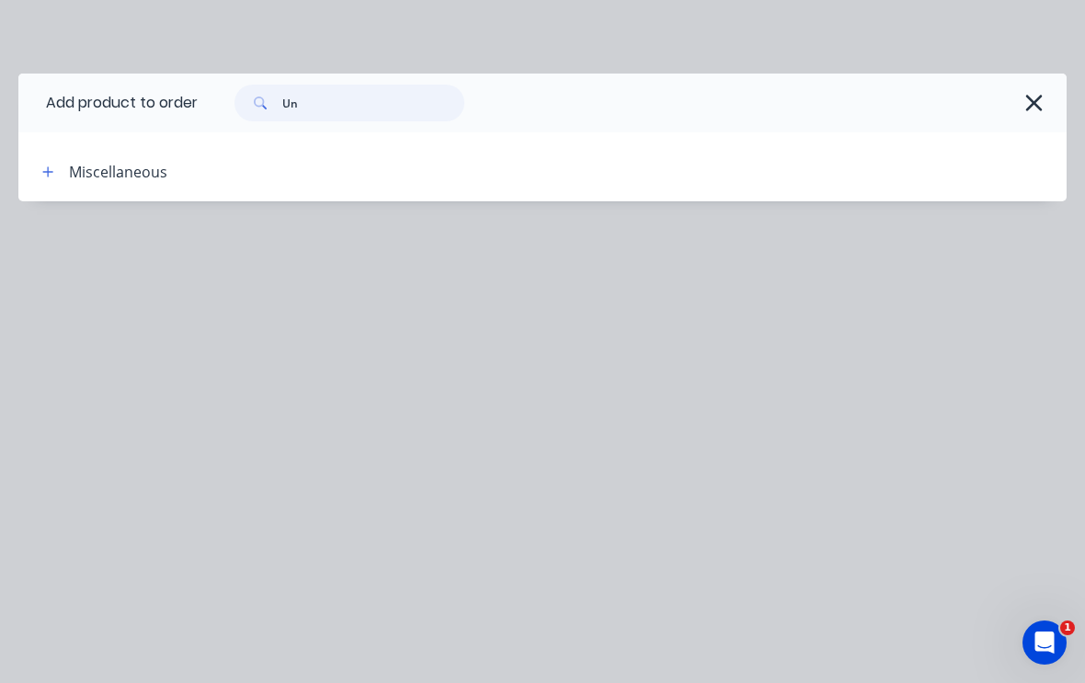
type input "U"
type input "1.2 mig wire"
click at [50, 176] on icon "button" at bounding box center [47, 172] width 11 height 13
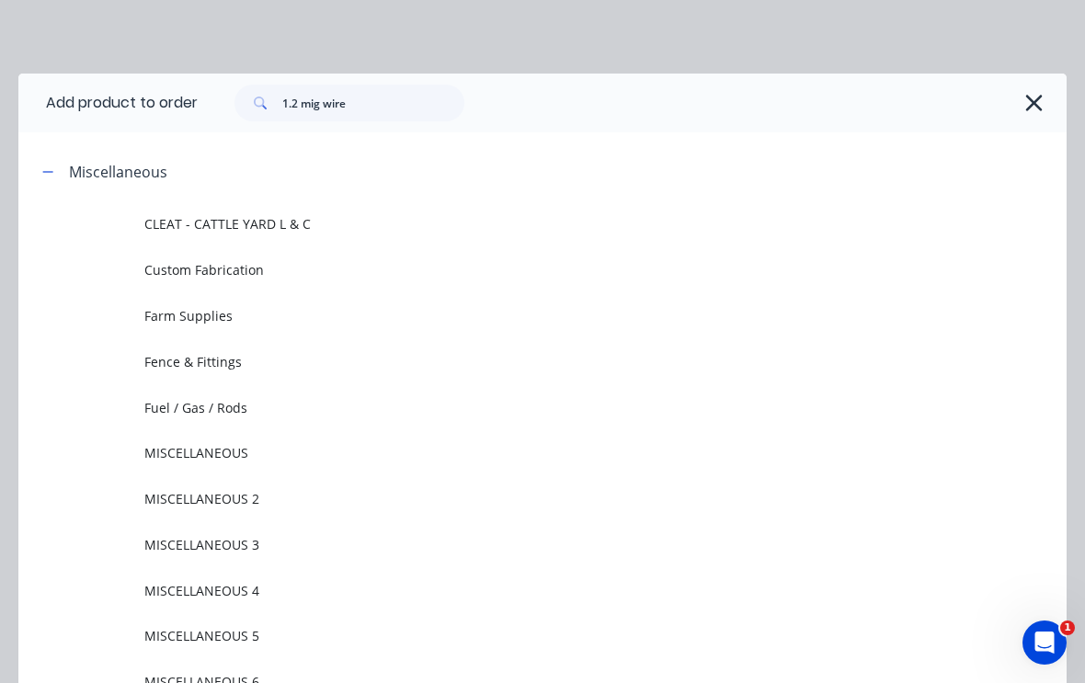
scroll to position [0, 0]
click at [233, 403] on span "Fuel / Gas / Rods" at bounding box center [513, 407] width 738 height 19
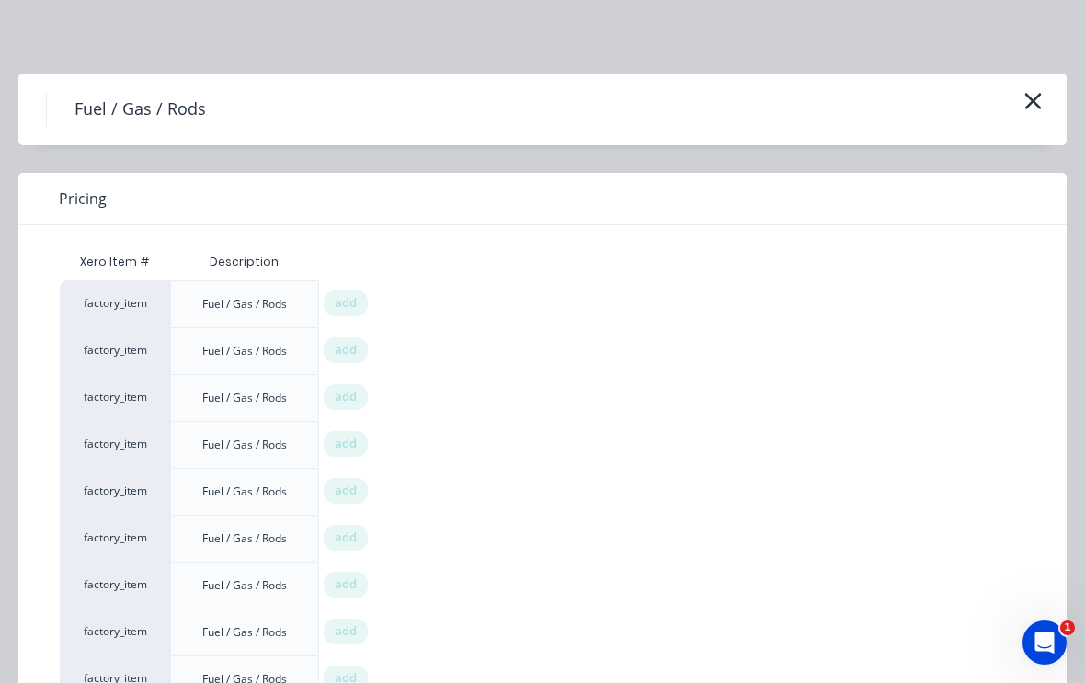
click at [1034, 96] on icon "button" at bounding box center [1032, 101] width 19 height 26
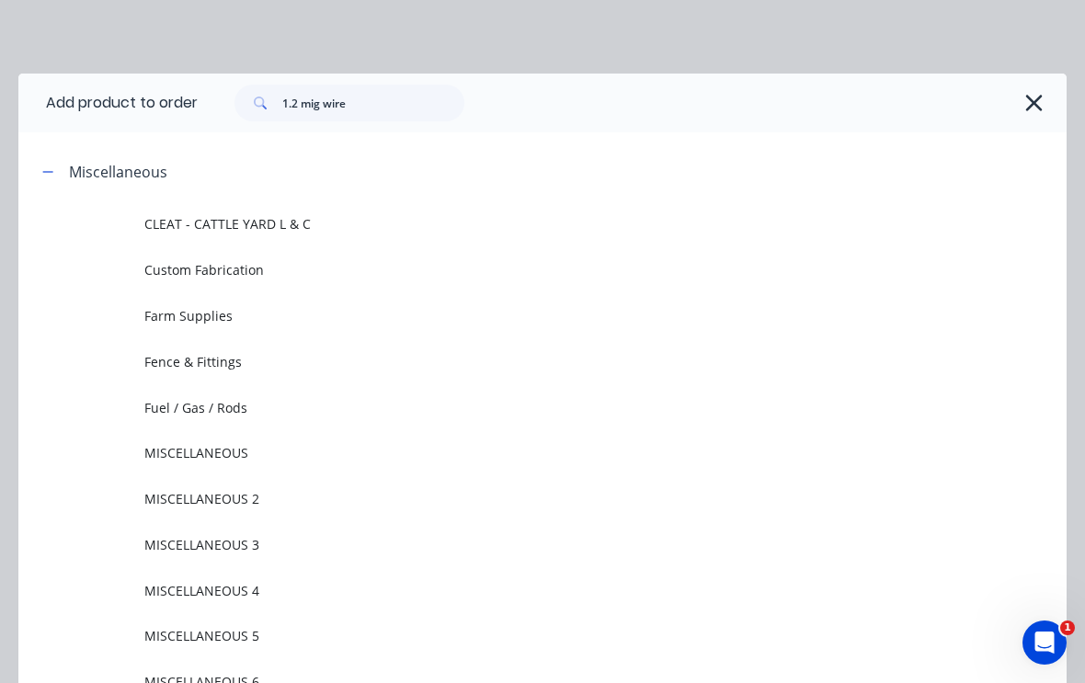
scroll to position [142, 0]
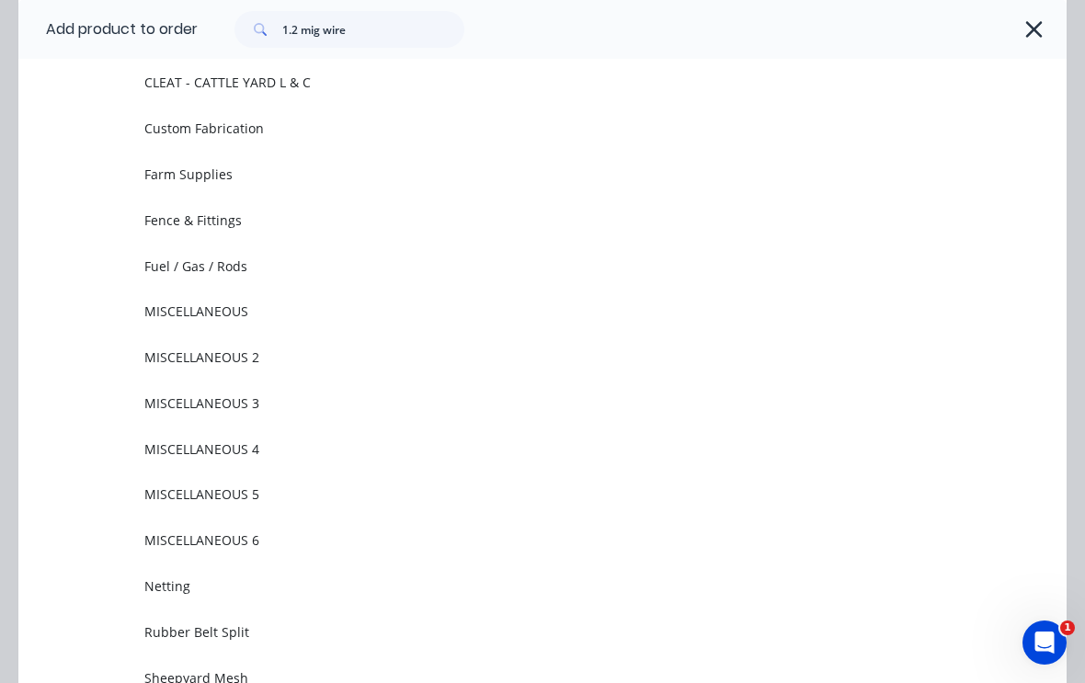
click at [226, 310] on span "MISCELLANEOUS" at bounding box center [513, 311] width 738 height 19
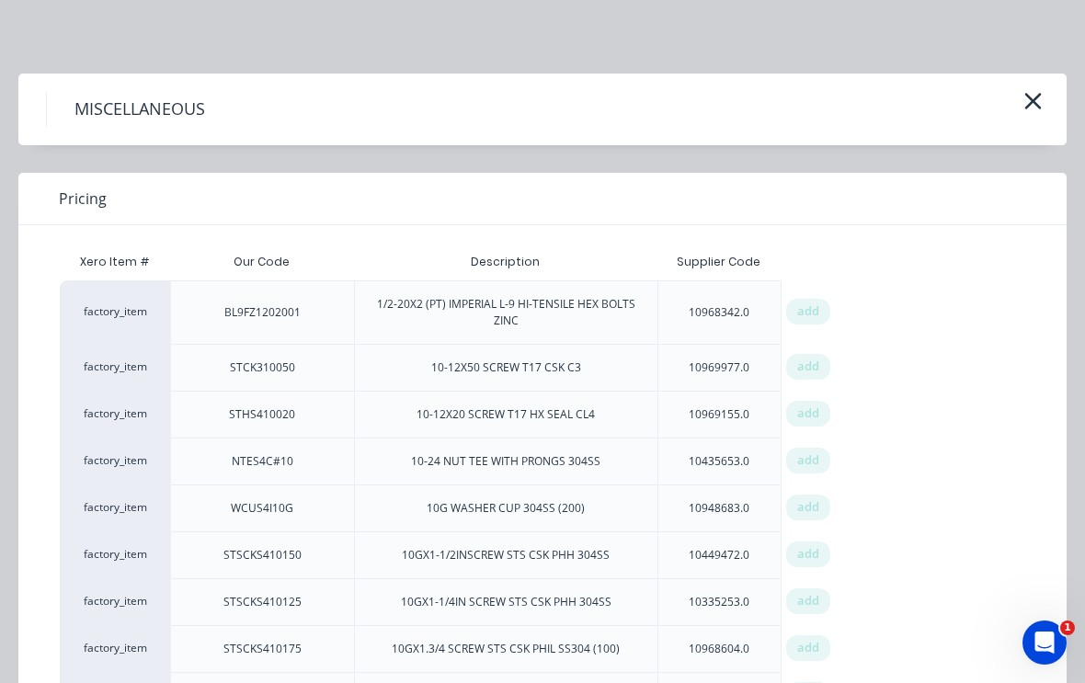
scroll to position [0, 0]
click at [1038, 97] on icon "button" at bounding box center [1033, 101] width 17 height 17
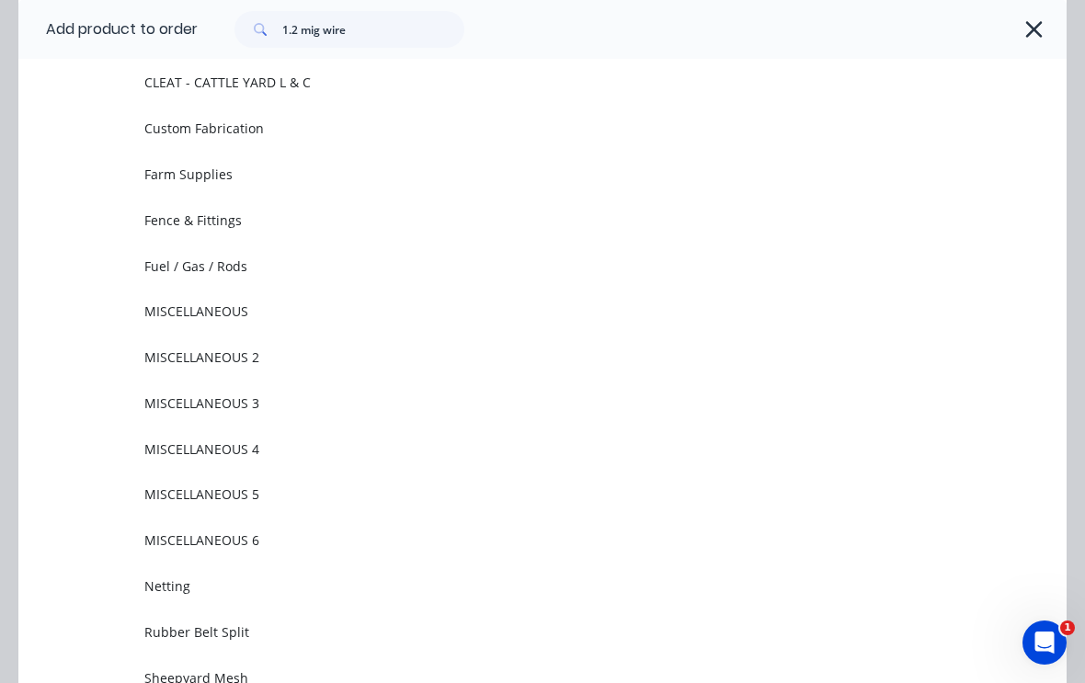
click at [177, 348] on span "MISCELLANEOUS 2" at bounding box center [513, 357] width 738 height 19
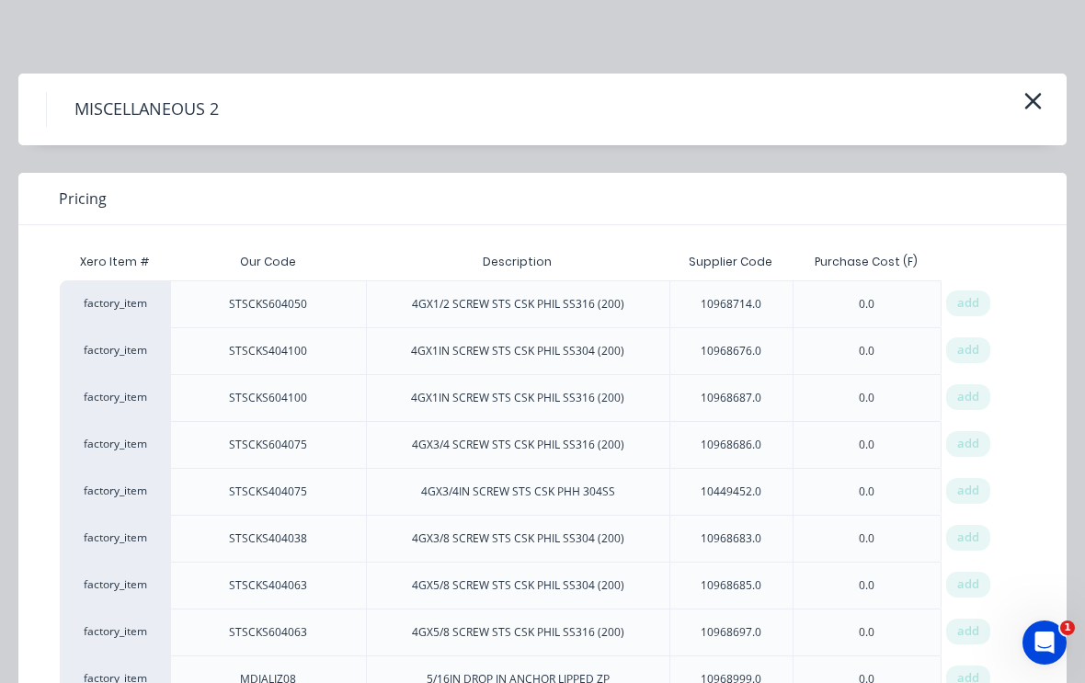
scroll to position [0, 0]
click at [1038, 103] on icon "button" at bounding box center [1032, 101] width 19 height 26
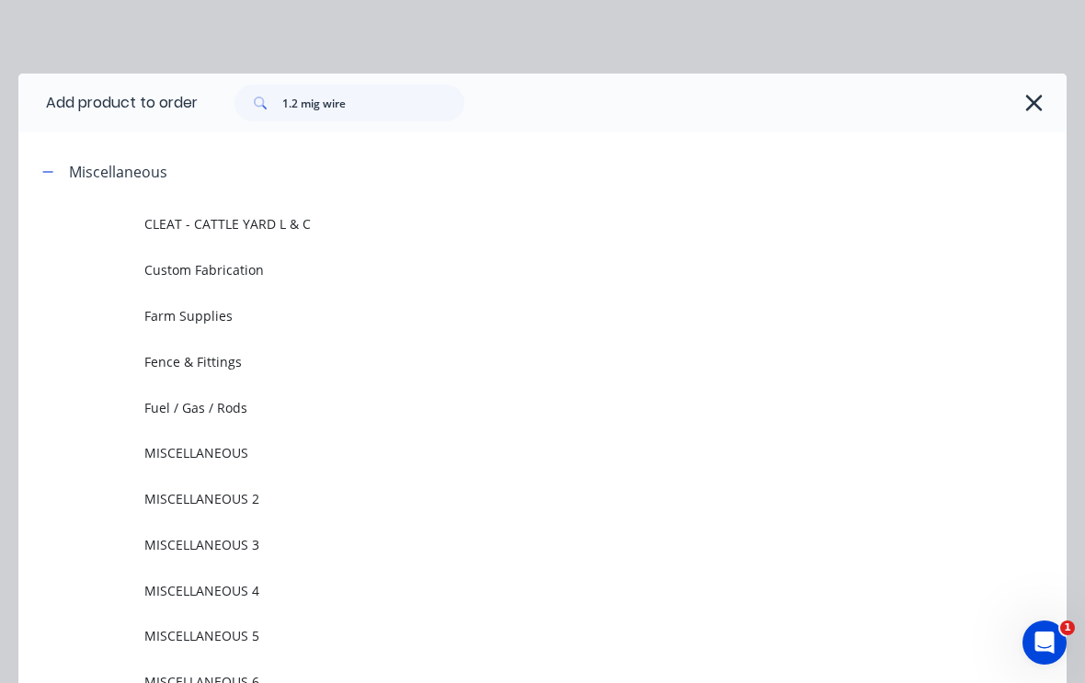
scroll to position [142, 0]
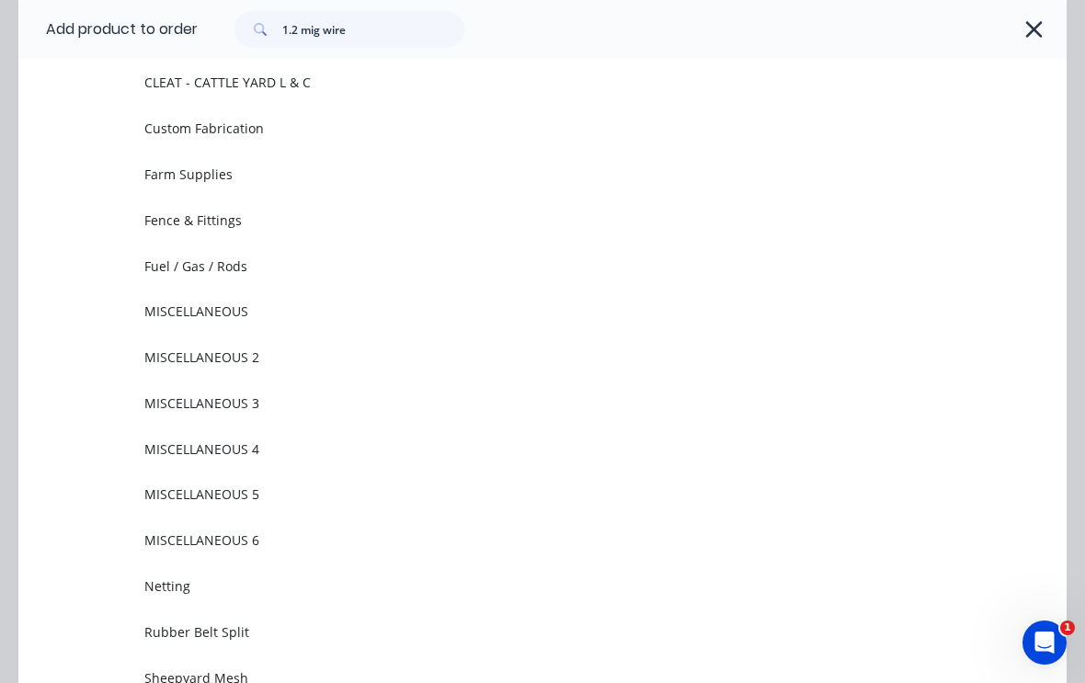
click at [171, 400] on span "MISCELLANEOUS 3" at bounding box center [513, 403] width 738 height 19
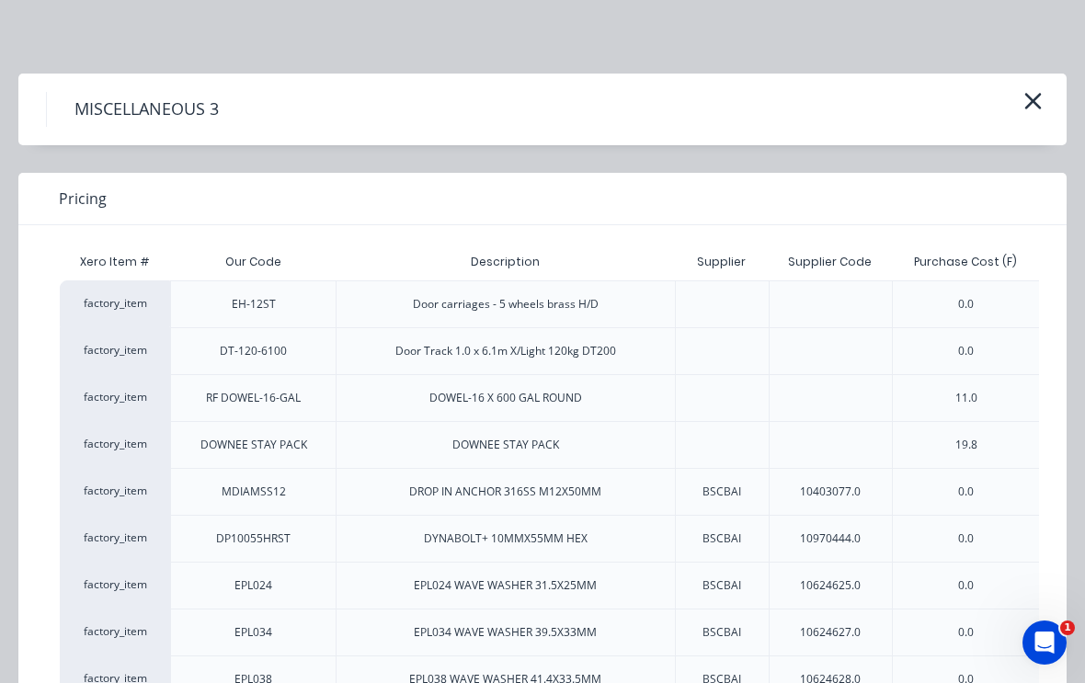
scroll to position [0, 0]
click at [1039, 89] on icon "button" at bounding box center [1032, 101] width 19 height 26
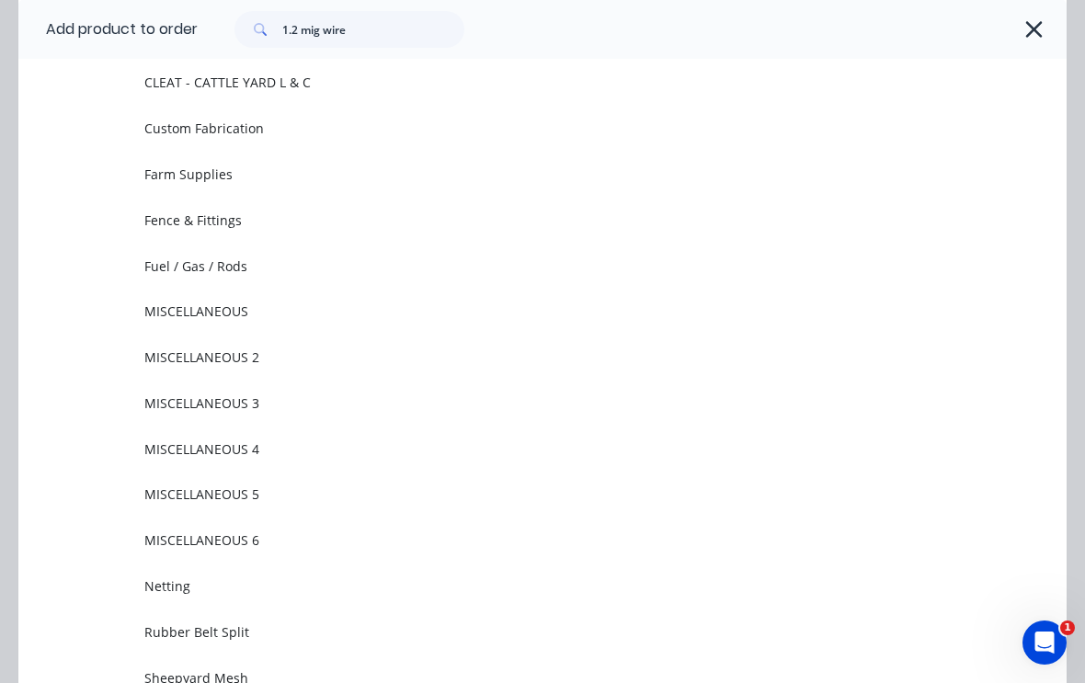
click at [163, 443] on span "MISCELLANEOUS 4" at bounding box center [513, 449] width 738 height 19
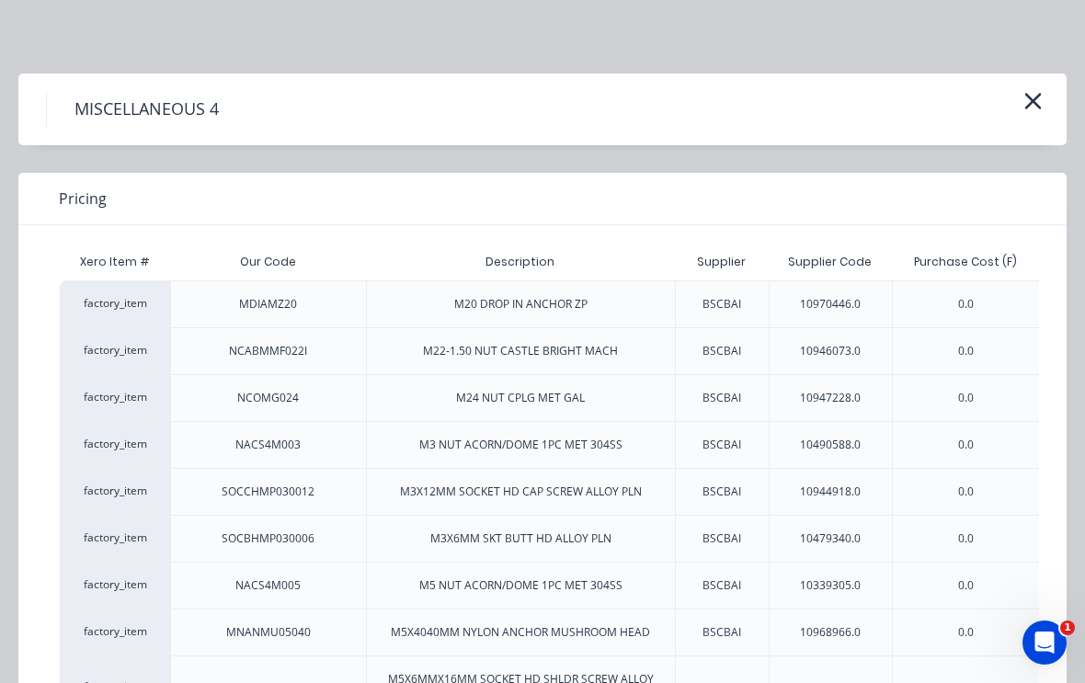
scroll to position [0, 0]
click at [1036, 97] on icon "button" at bounding box center [1033, 101] width 17 height 17
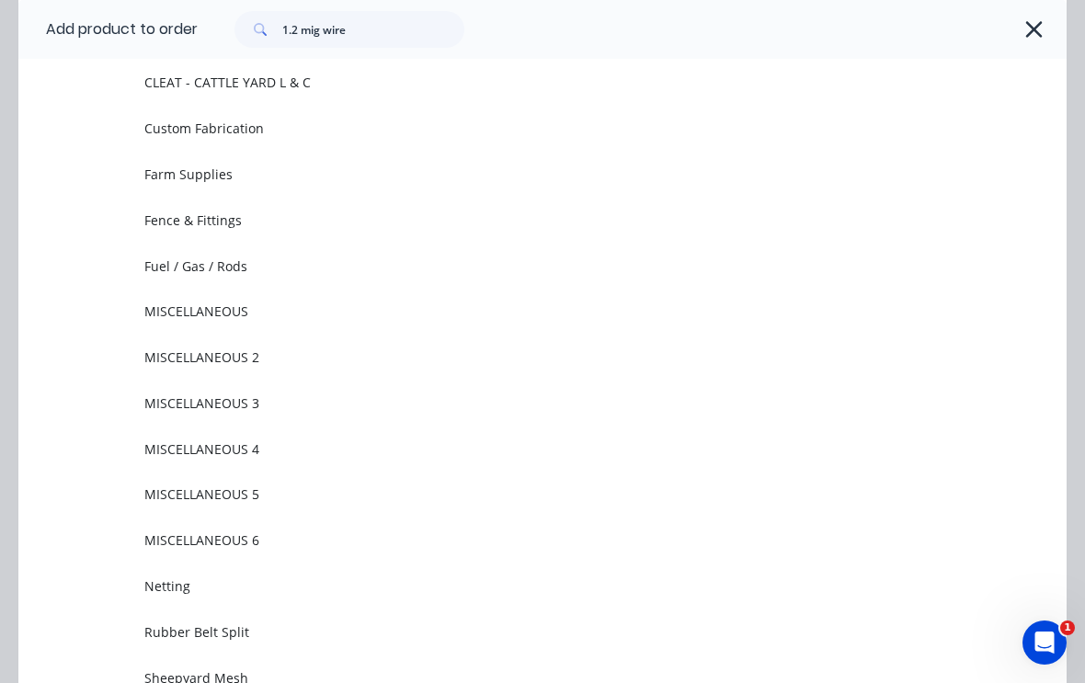
click at [148, 487] on span "MISCELLANEOUS 5" at bounding box center [513, 494] width 738 height 19
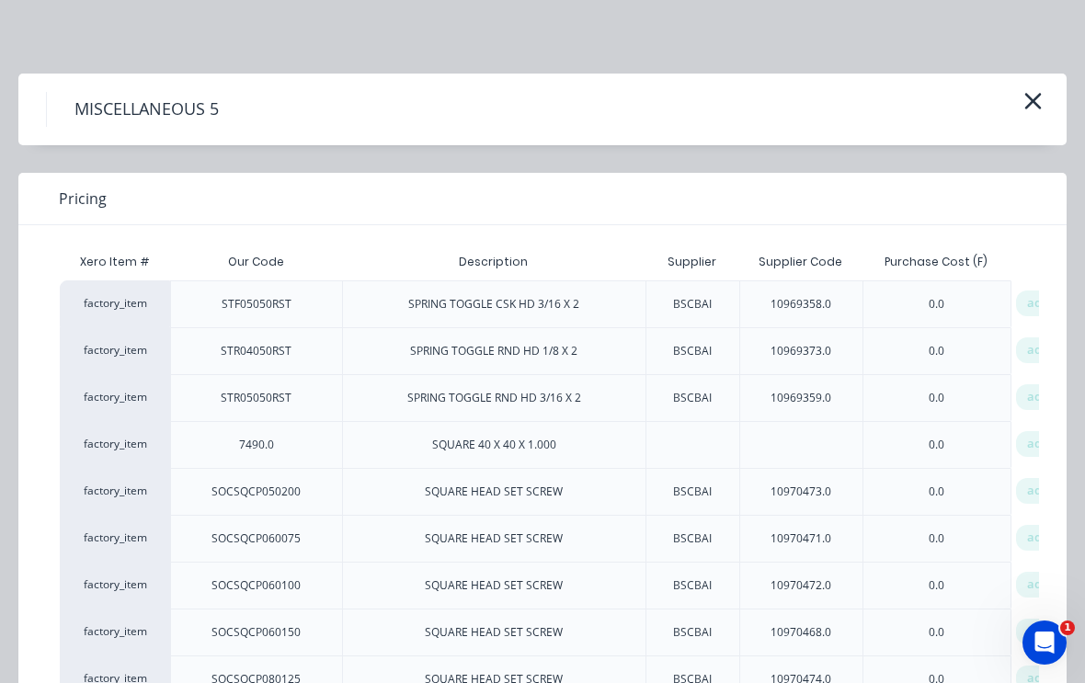
scroll to position [0, 0]
click at [1034, 100] on icon "button" at bounding box center [1033, 101] width 17 height 17
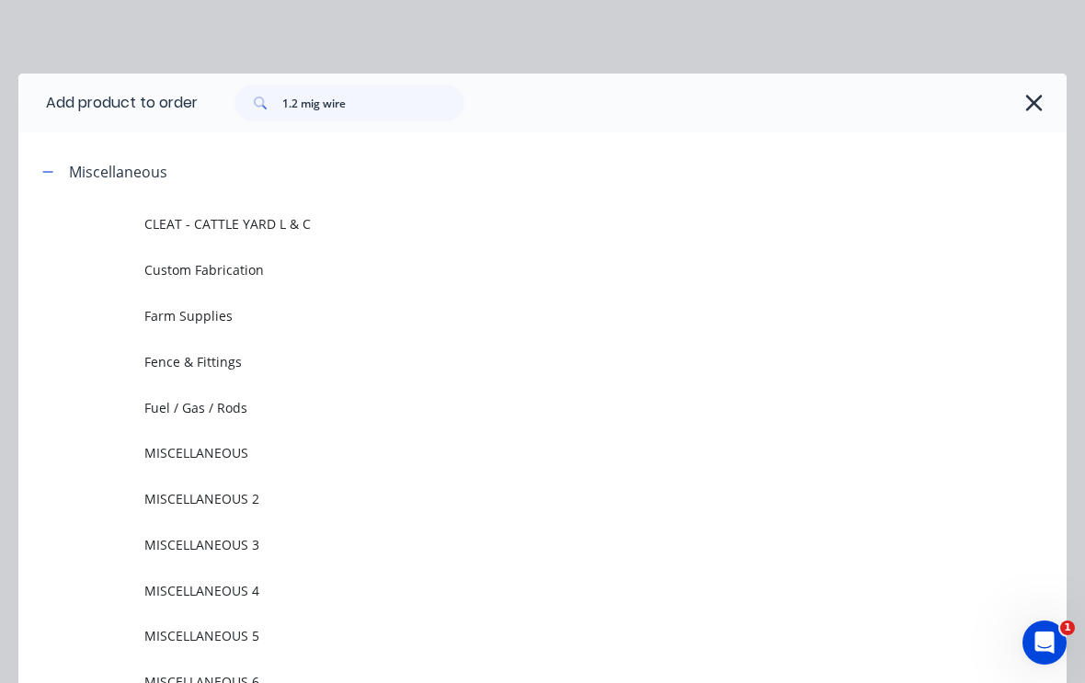
scroll to position [142, 0]
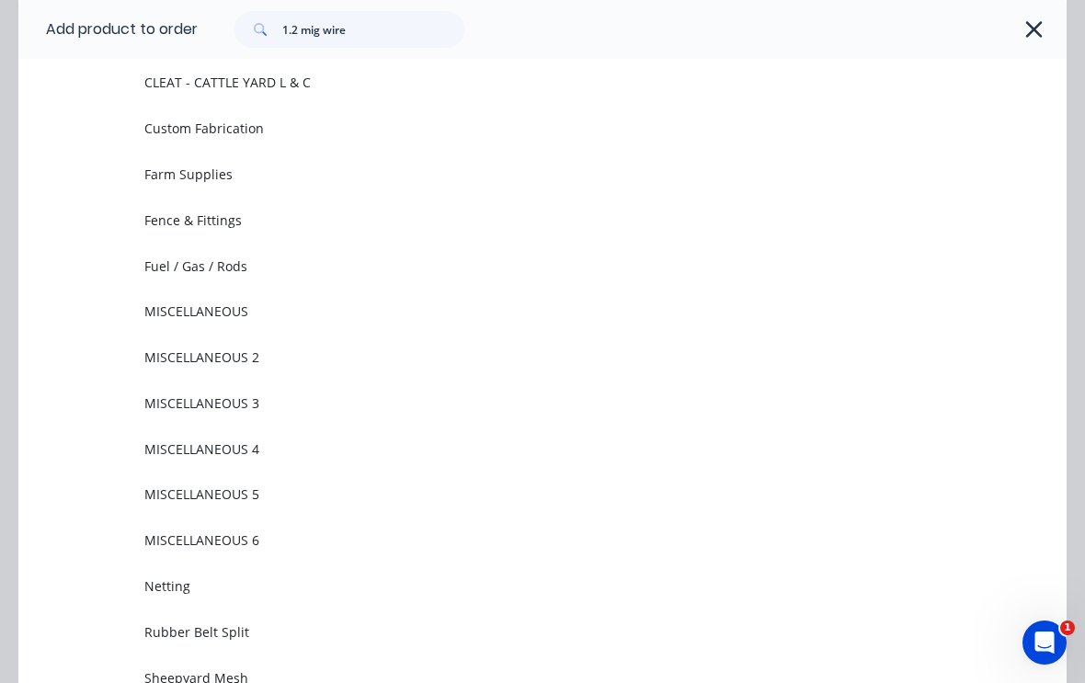
click at [173, 544] on span "MISCELLANEOUS 6" at bounding box center [513, 540] width 738 height 19
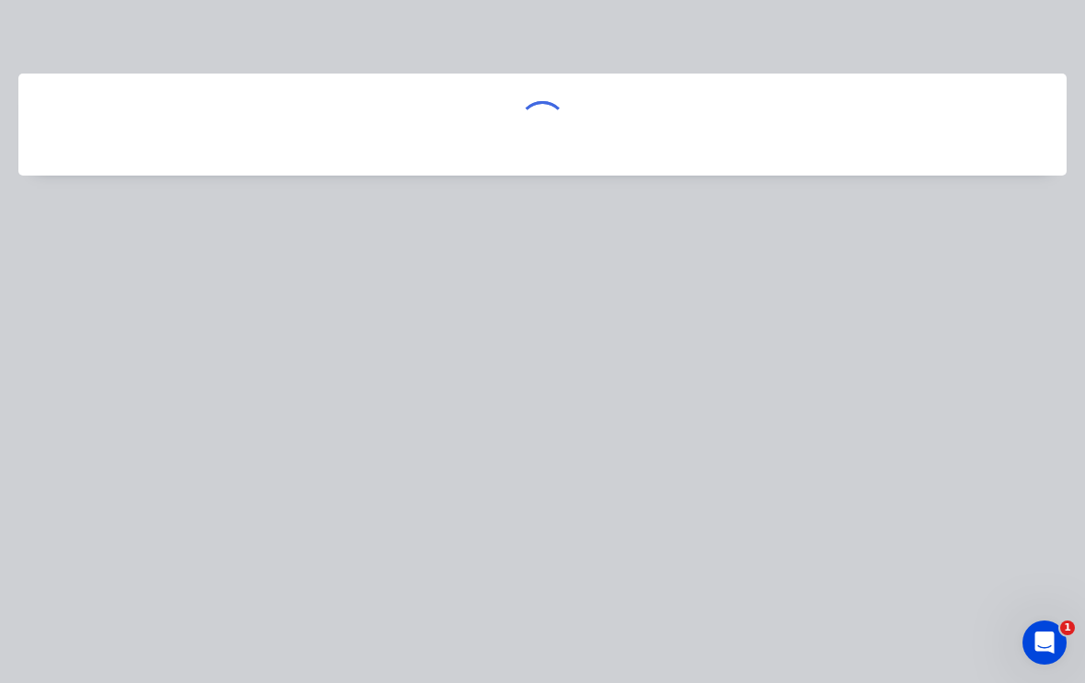
scroll to position [0, 0]
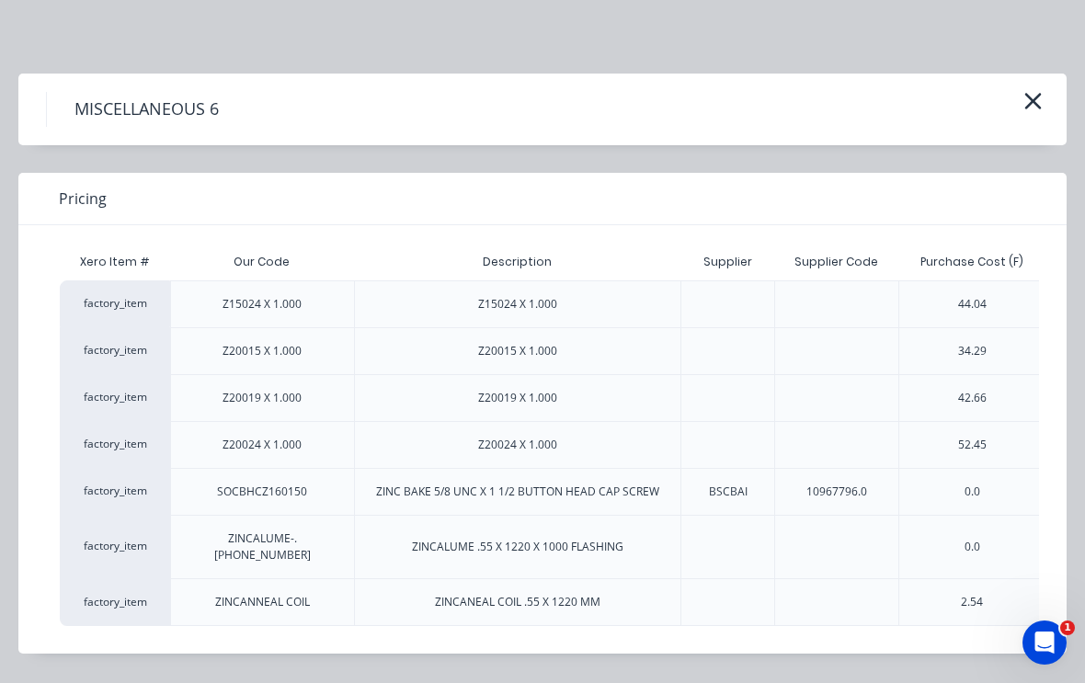
click at [1033, 108] on icon "button" at bounding box center [1032, 101] width 19 height 26
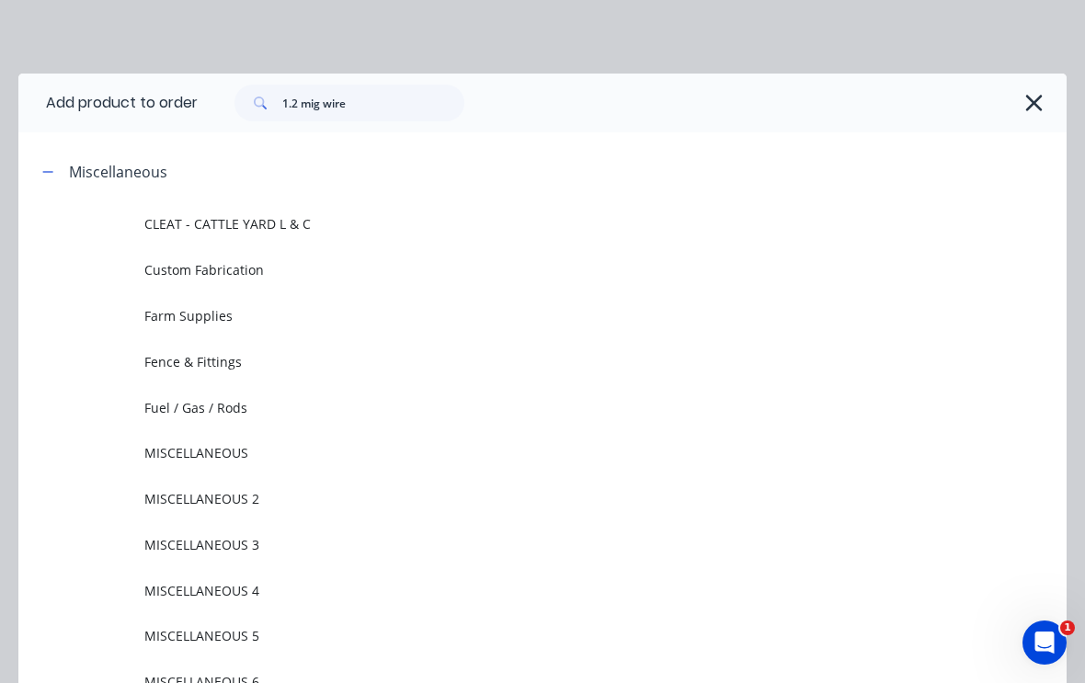
click at [1029, 101] on icon "button" at bounding box center [1033, 103] width 19 height 26
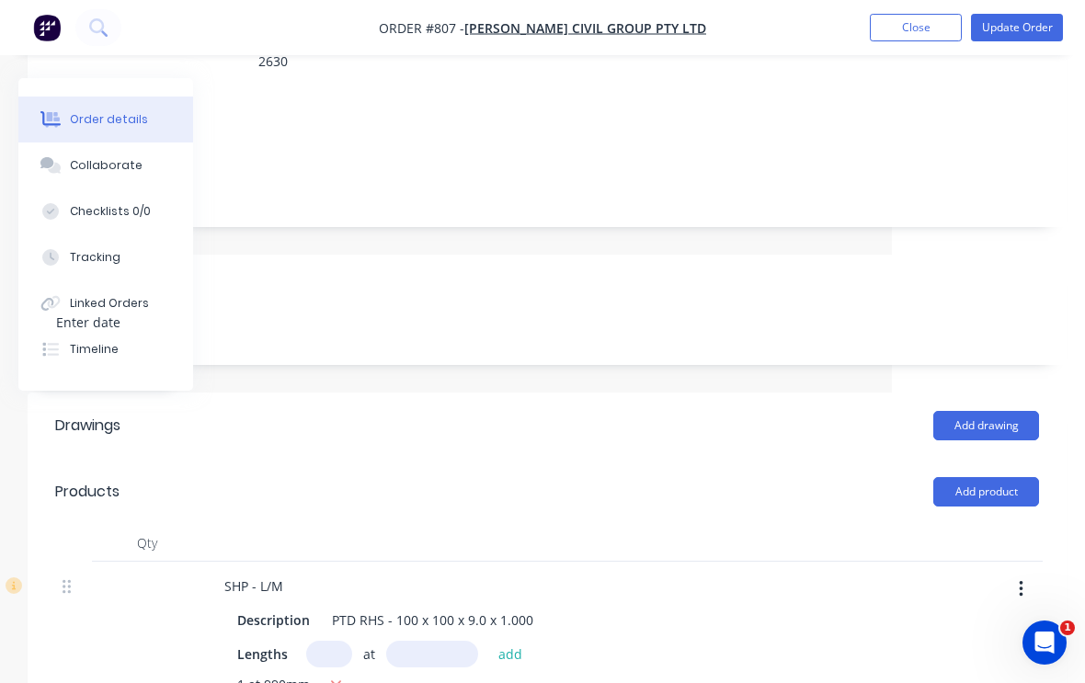
click at [1008, 477] on button "Add product" at bounding box center [986, 491] width 106 height 29
click at [981, 525] on div "Product catalogue" at bounding box center [952, 538] width 142 height 27
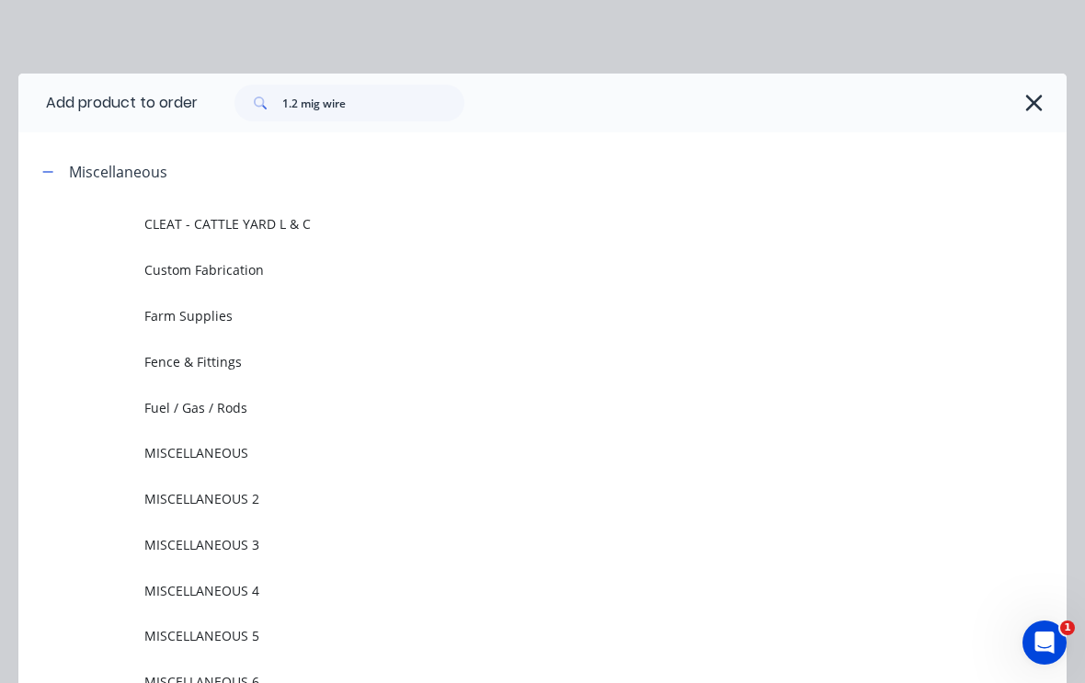
click at [46, 168] on icon "button" at bounding box center [47, 172] width 11 height 13
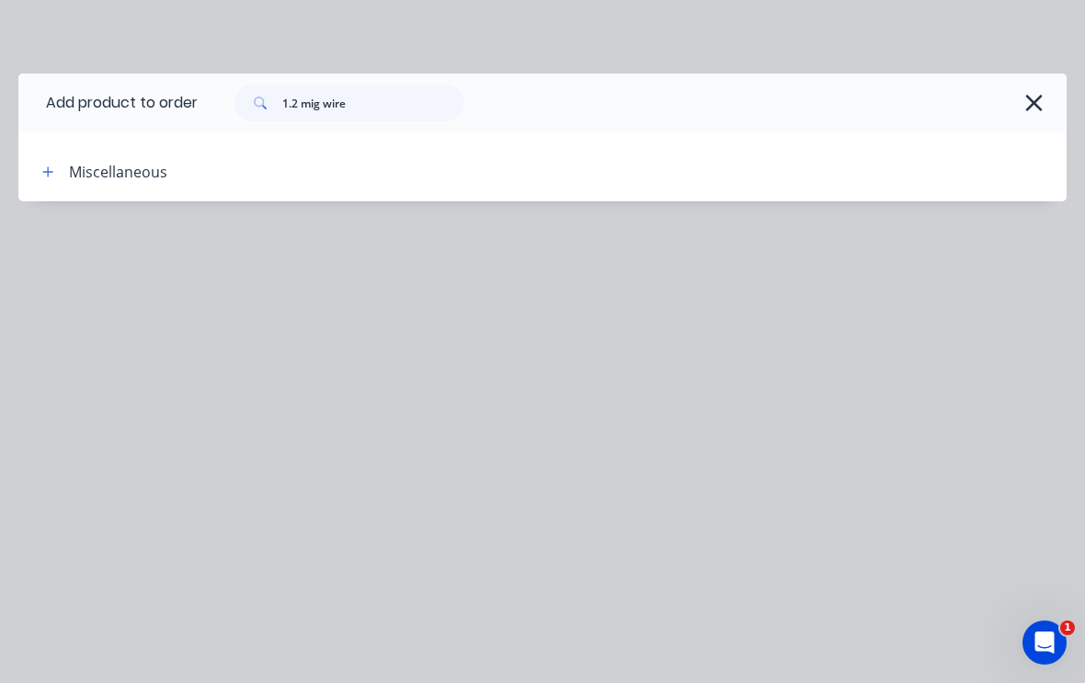
scroll to position [144, 193]
click at [390, 107] on input "1.2 mig wire" at bounding box center [373, 103] width 182 height 37
type input "1"
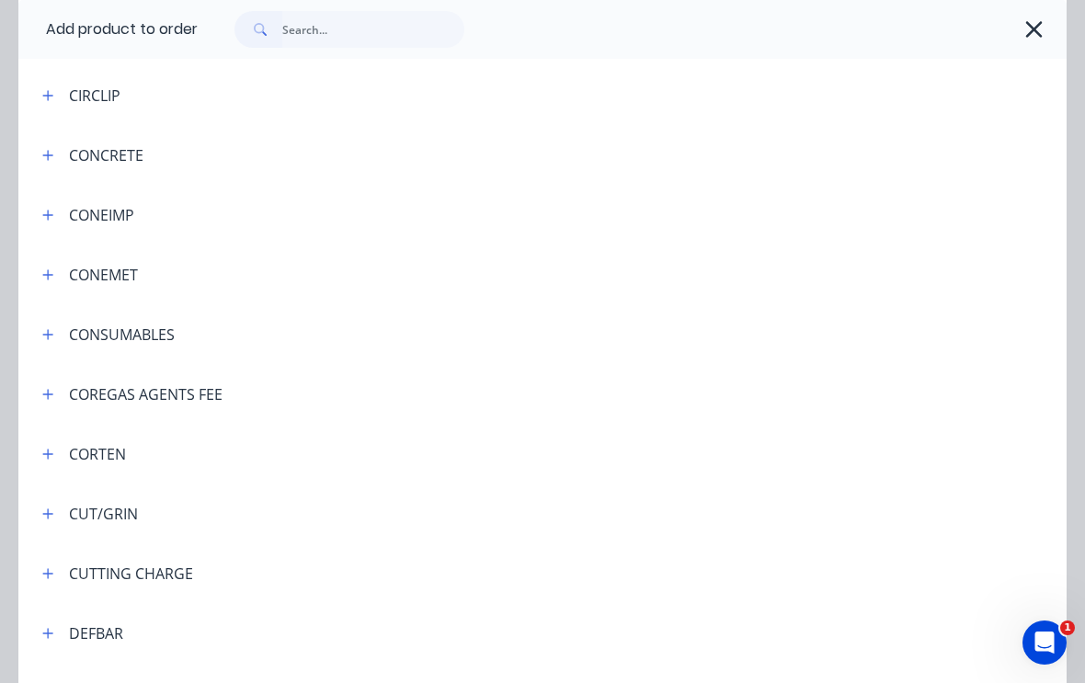
scroll to position [1696, 0]
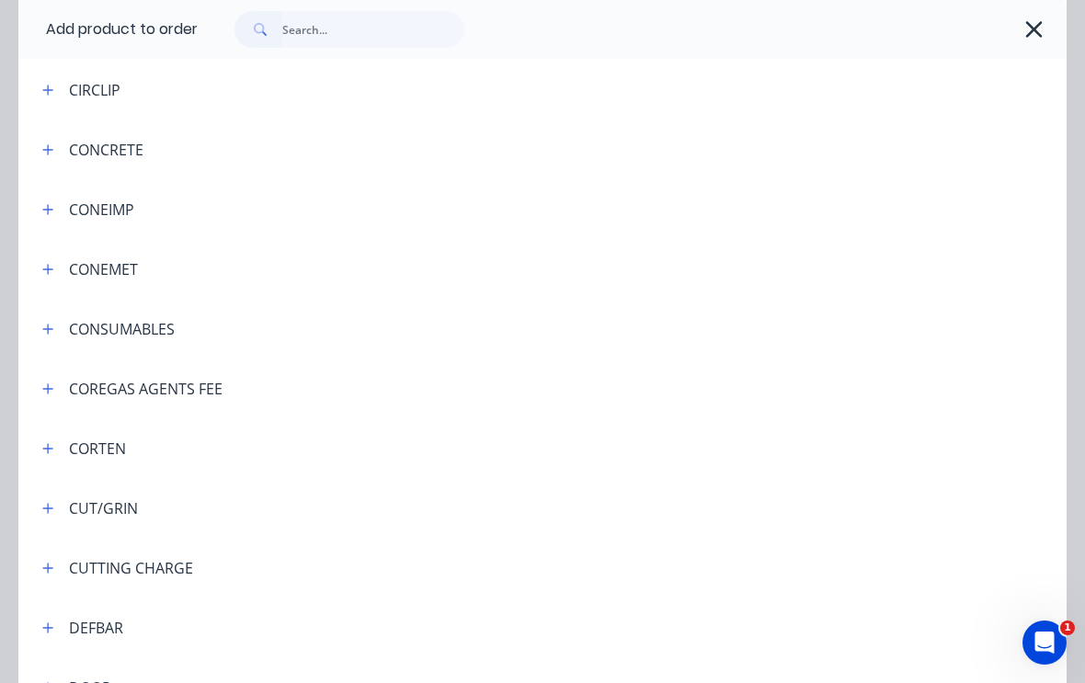
click at [57, 321] on button "button" at bounding box center [48, 328] width 23 height 23
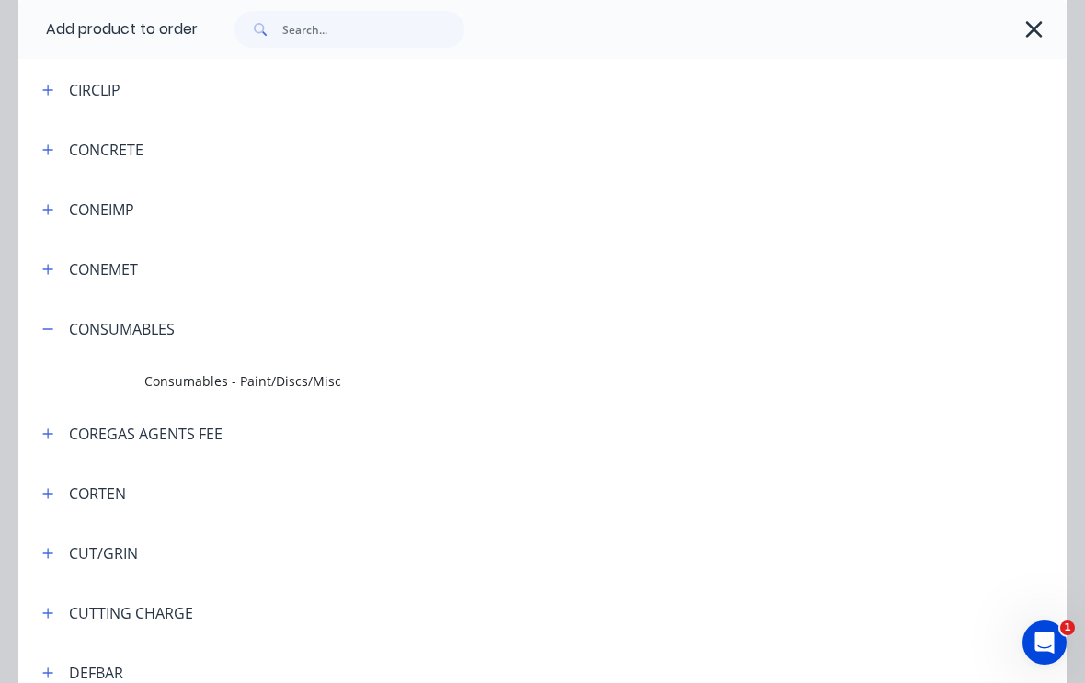
click at [40, 324] on button "button" at bounding box center [48, 328] width 23 height 23
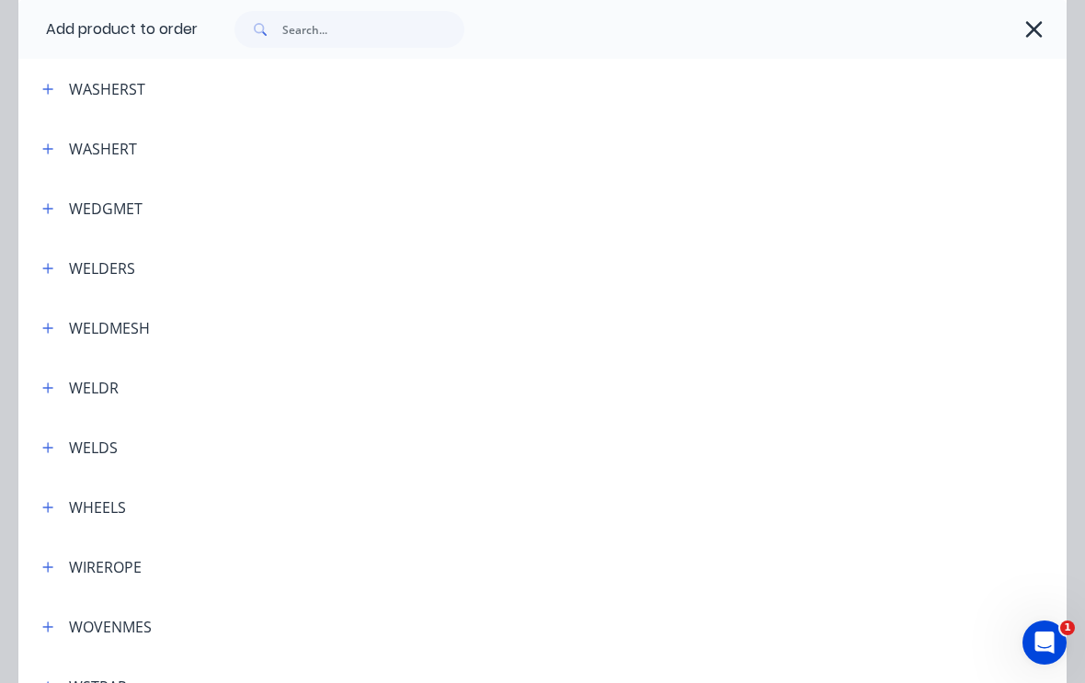
scroll to position [6821, 0]
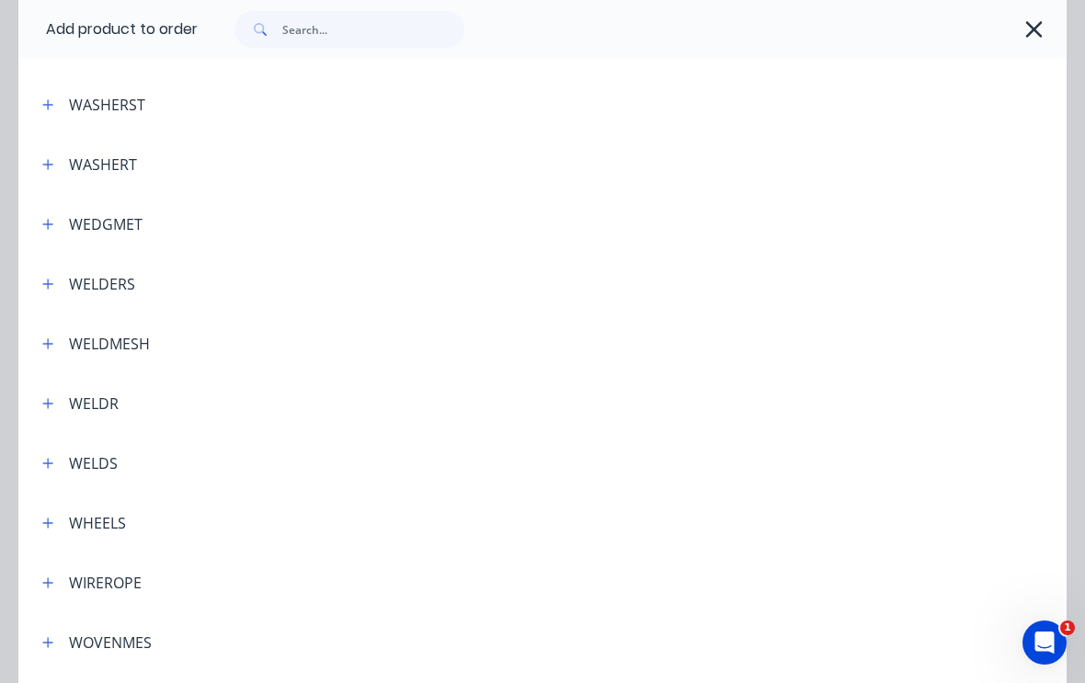
click at [40, 396] on button "button" at bounding box center [48, 403] width 23 height 23
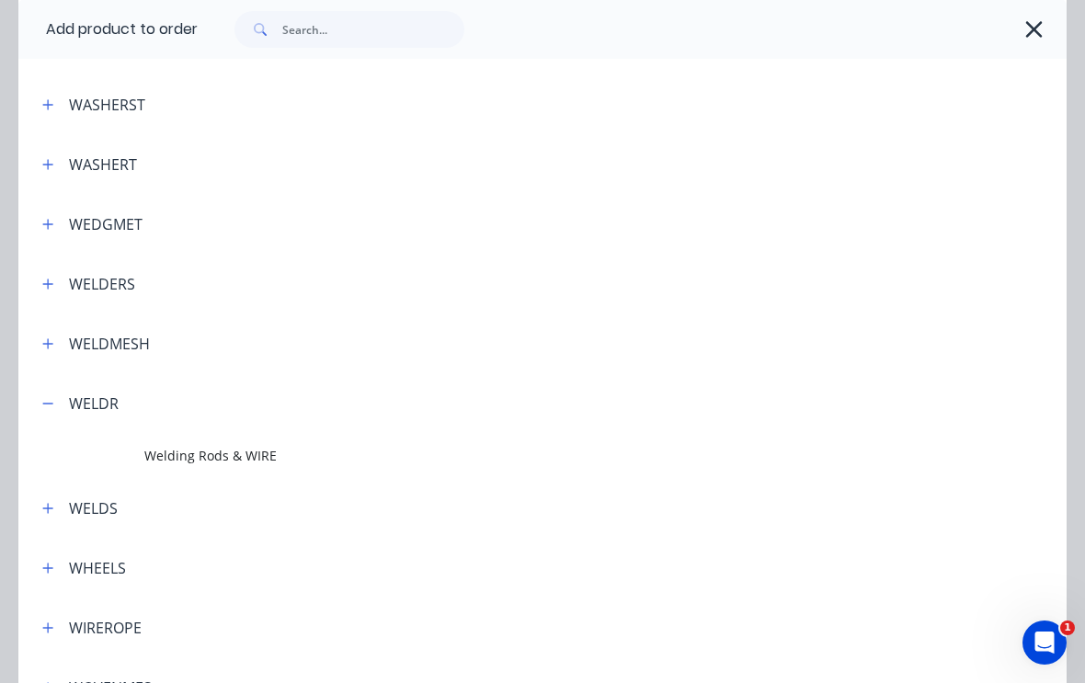
click at [179, 457] on span "Welding Rods & WIRE" at bounding box center [513, 455] width 738 height 19
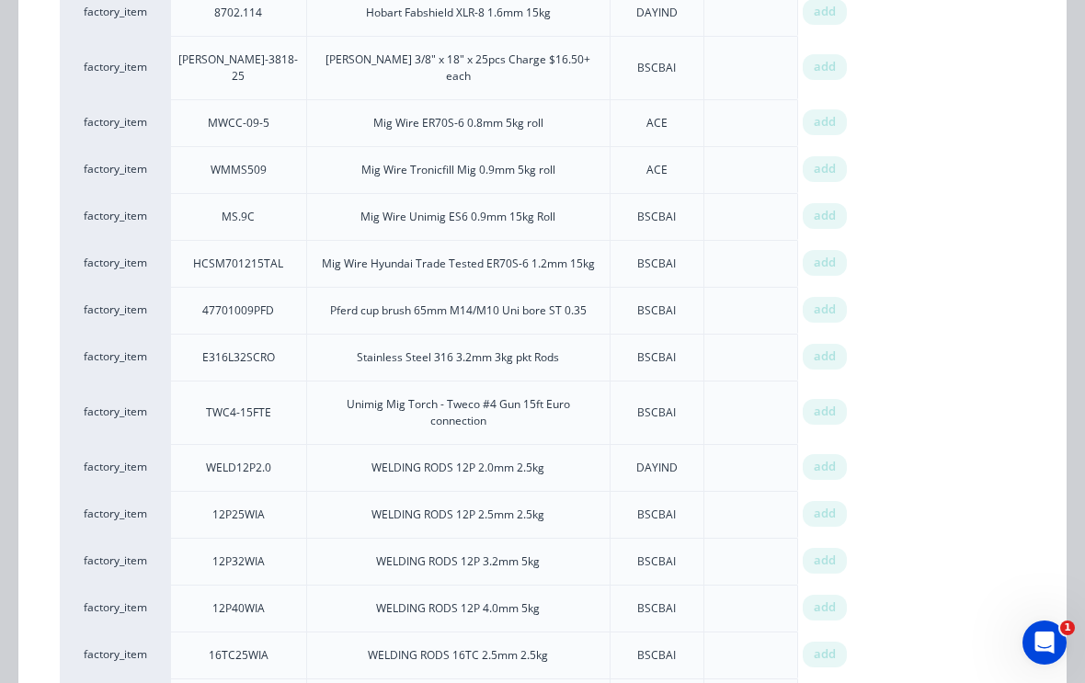
scroll to position [1483, 0]
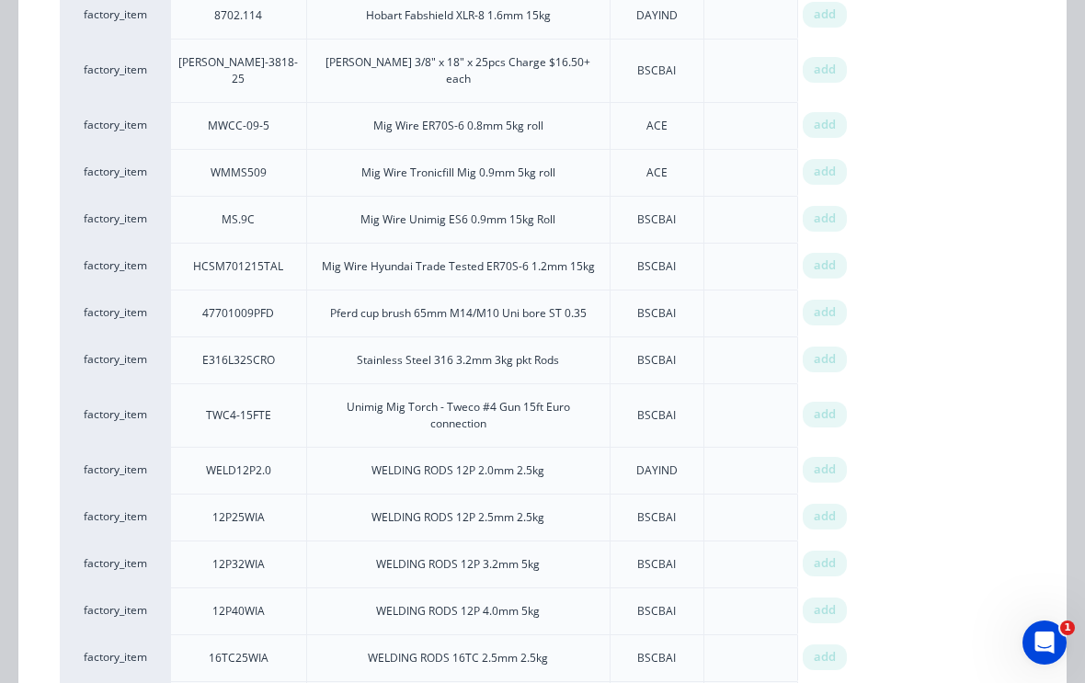
click at [836, 253] on div "add" at bounding box center [825, 266] width 44 height 26
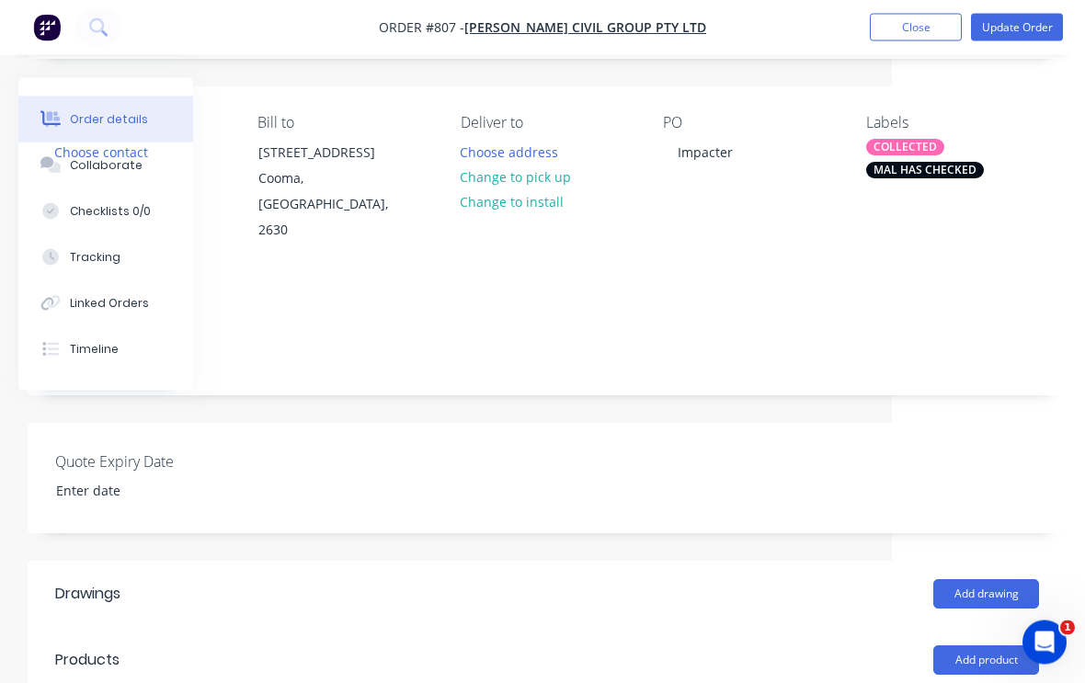
scroll to position [106, 193]
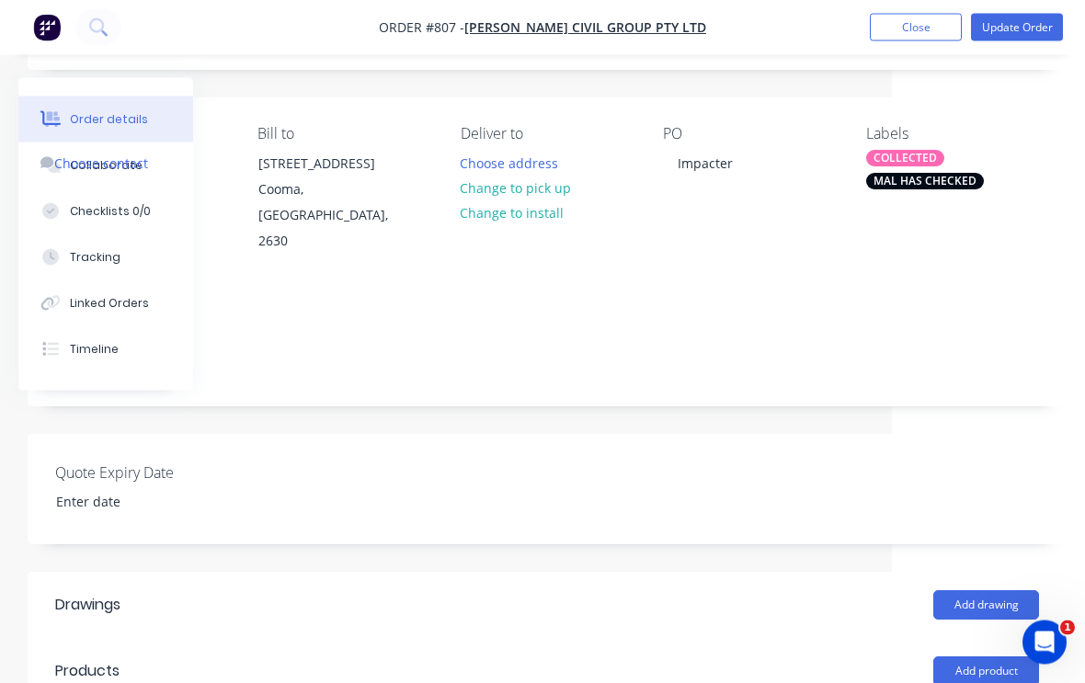
click at [930, 298] on div "Notes" at bounding box center [547, 306] width 984 height 17
click at [929, 188] on div "MAL HAS CHECKED" at bounding box center [925, 182] width 118 height 17
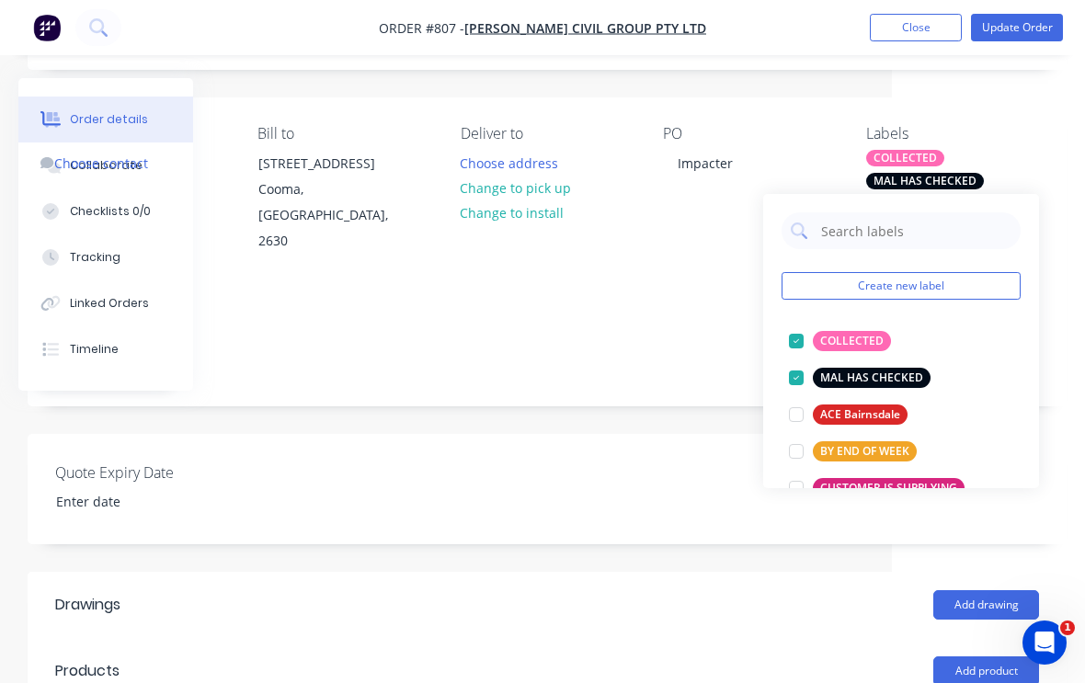
click at [798, 379] on div at bounding box center [796, 378] width 37 height 37
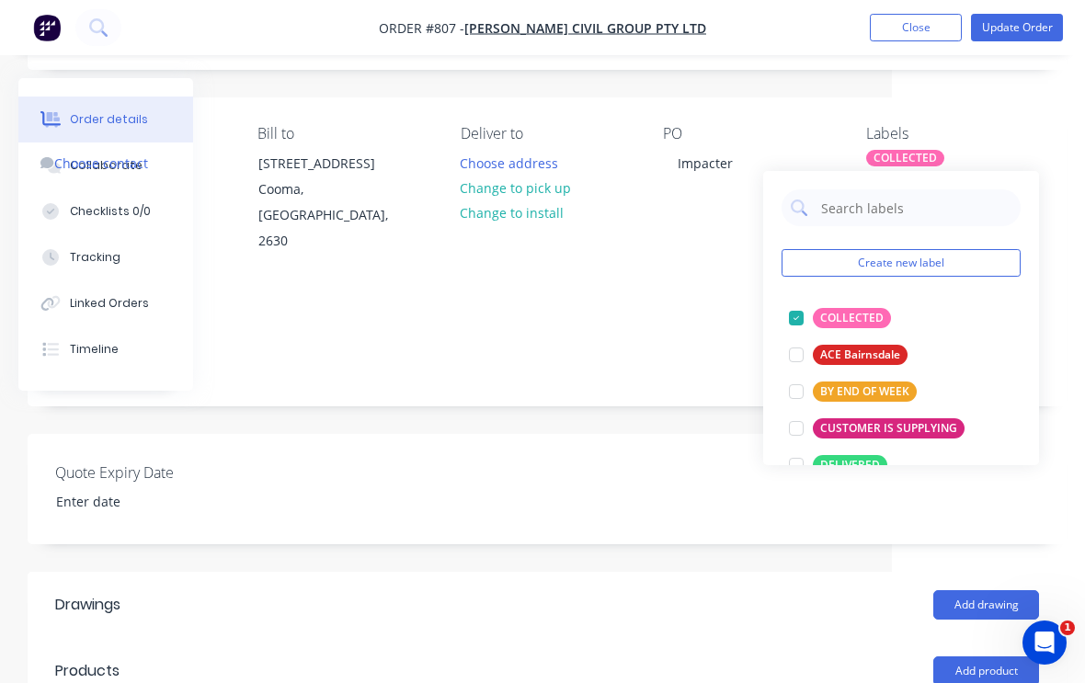
click at [1023, 27] on button "Update Order" at bounding box center [1017, 28] width 92 height 28
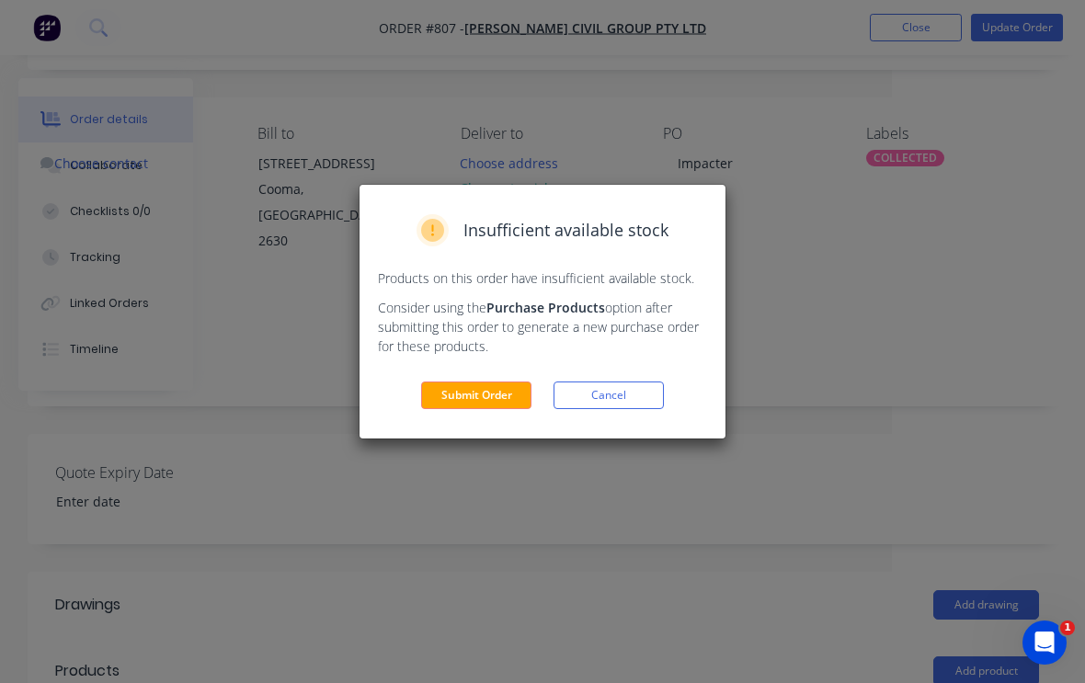
click at [488, 398] on button "Submit Order" at bounding box center [476, 396] width 110 height 28
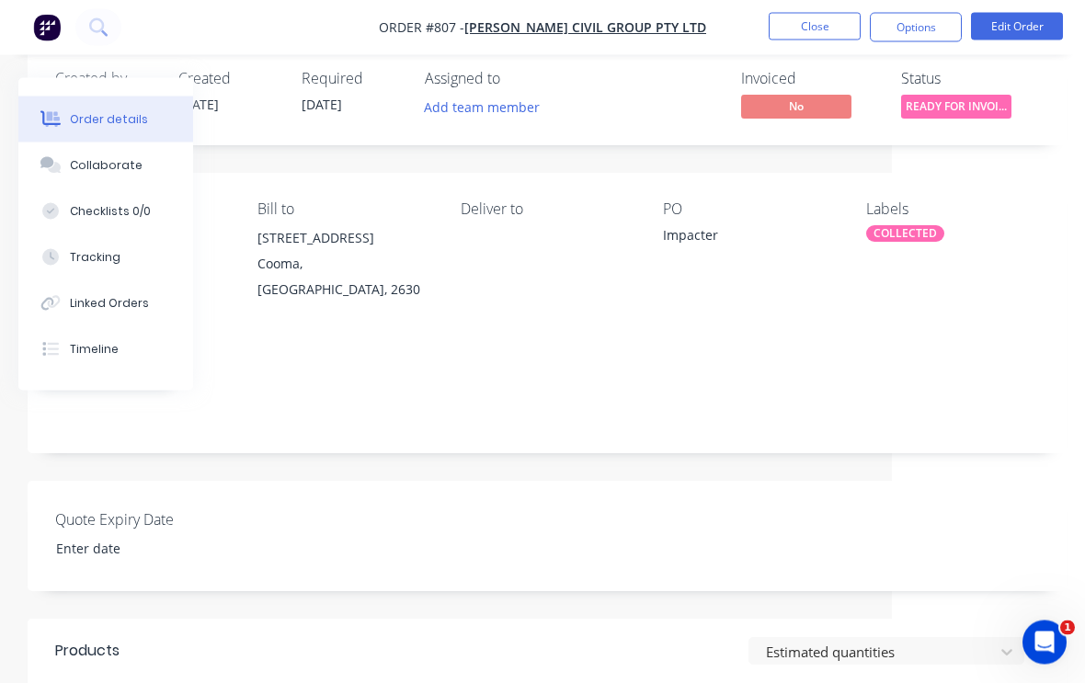
scroll to position [0, 193]
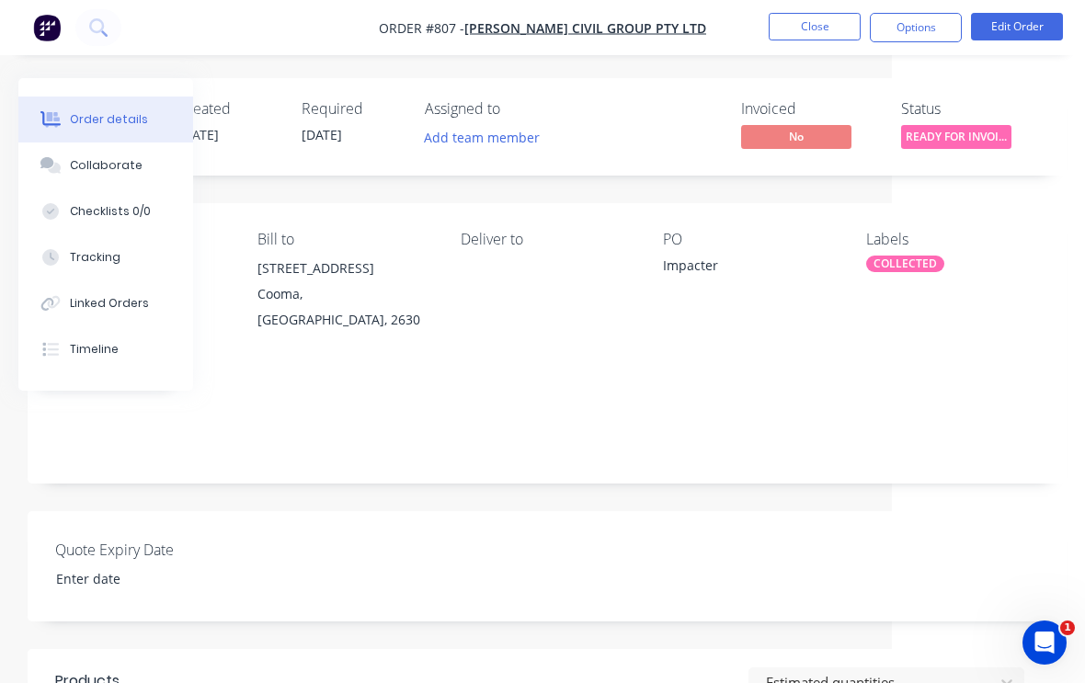
click at [828, 28] on button "Close" at bounding box center [815, 27] width 92 height 28
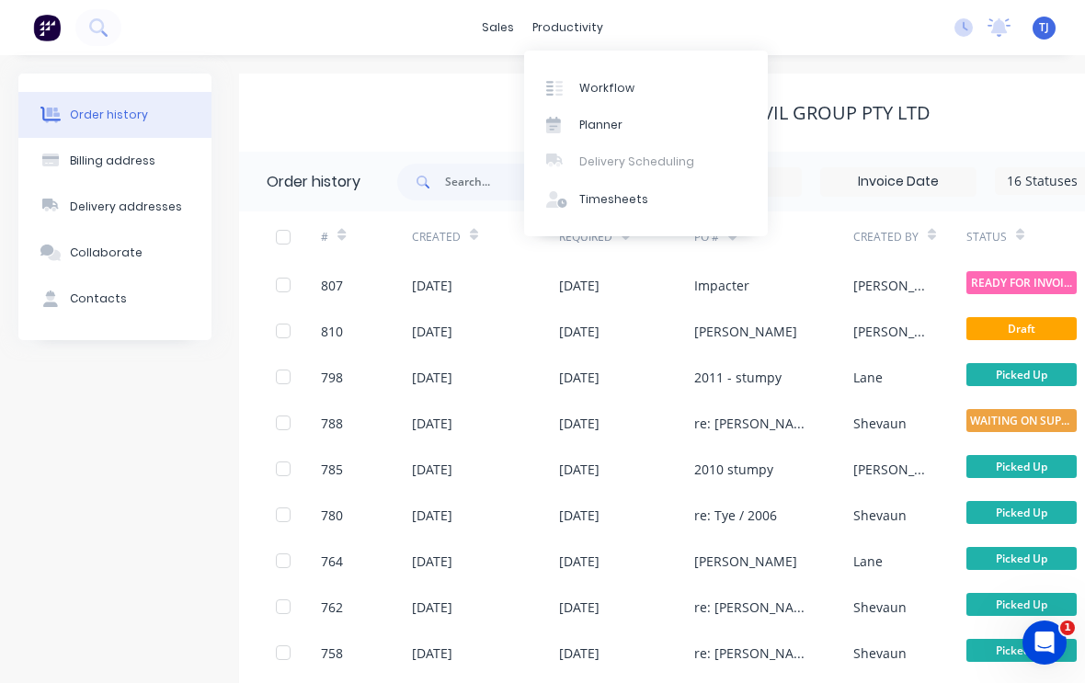
click at [592, 89] on div "Workflow" at bounding box center [606, 88] width 55 height 17
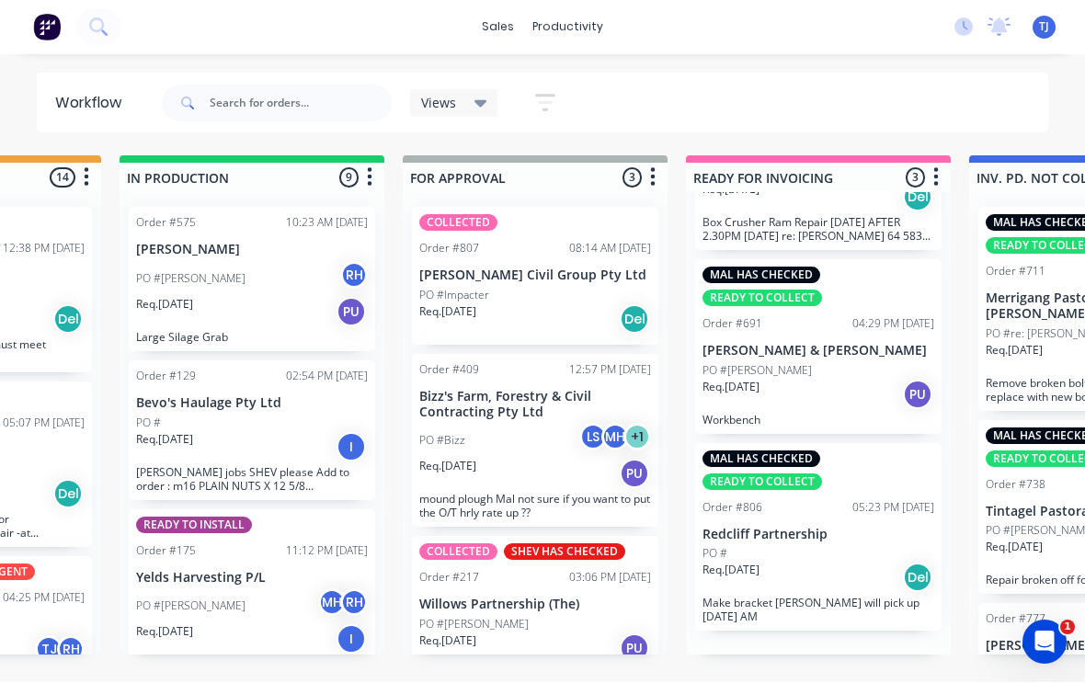
scroll to position [81, 0]
